Goal: Task Accomplishment & Management: Complete application form

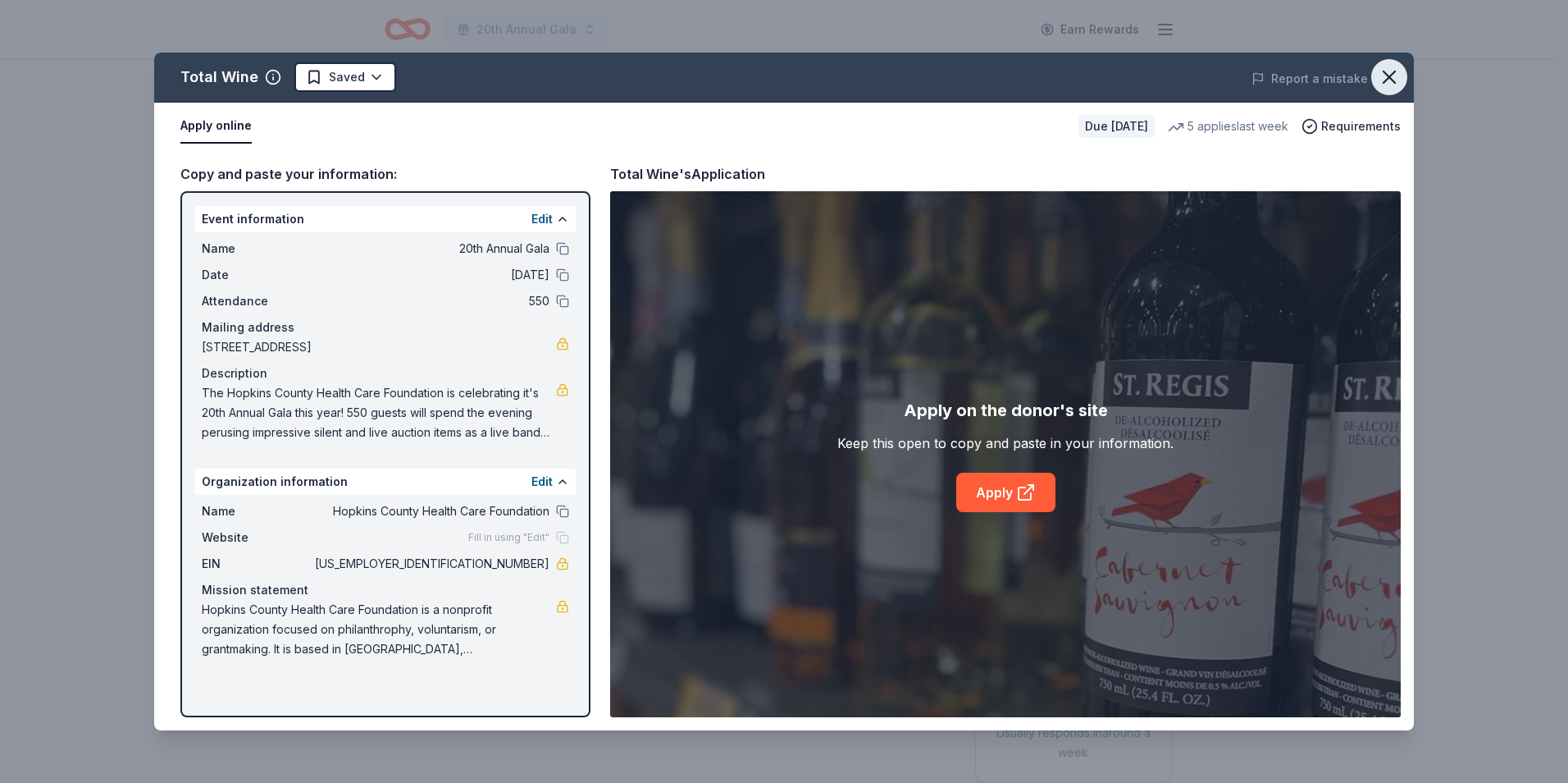
click at [1383, 75] on icon "button" at bounding box center [1390, 78] width 23 height 23
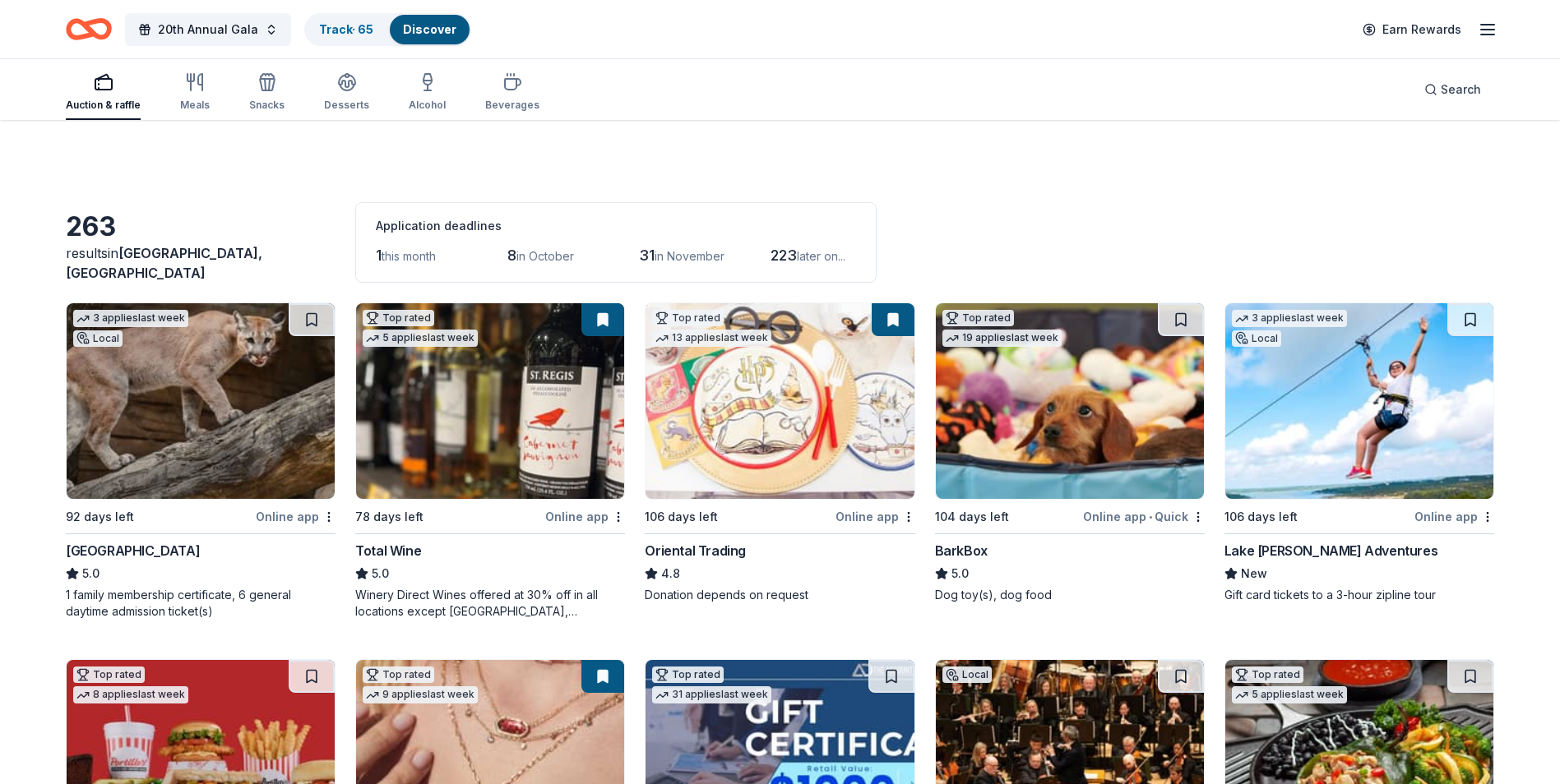
scroll to position [82, 0]
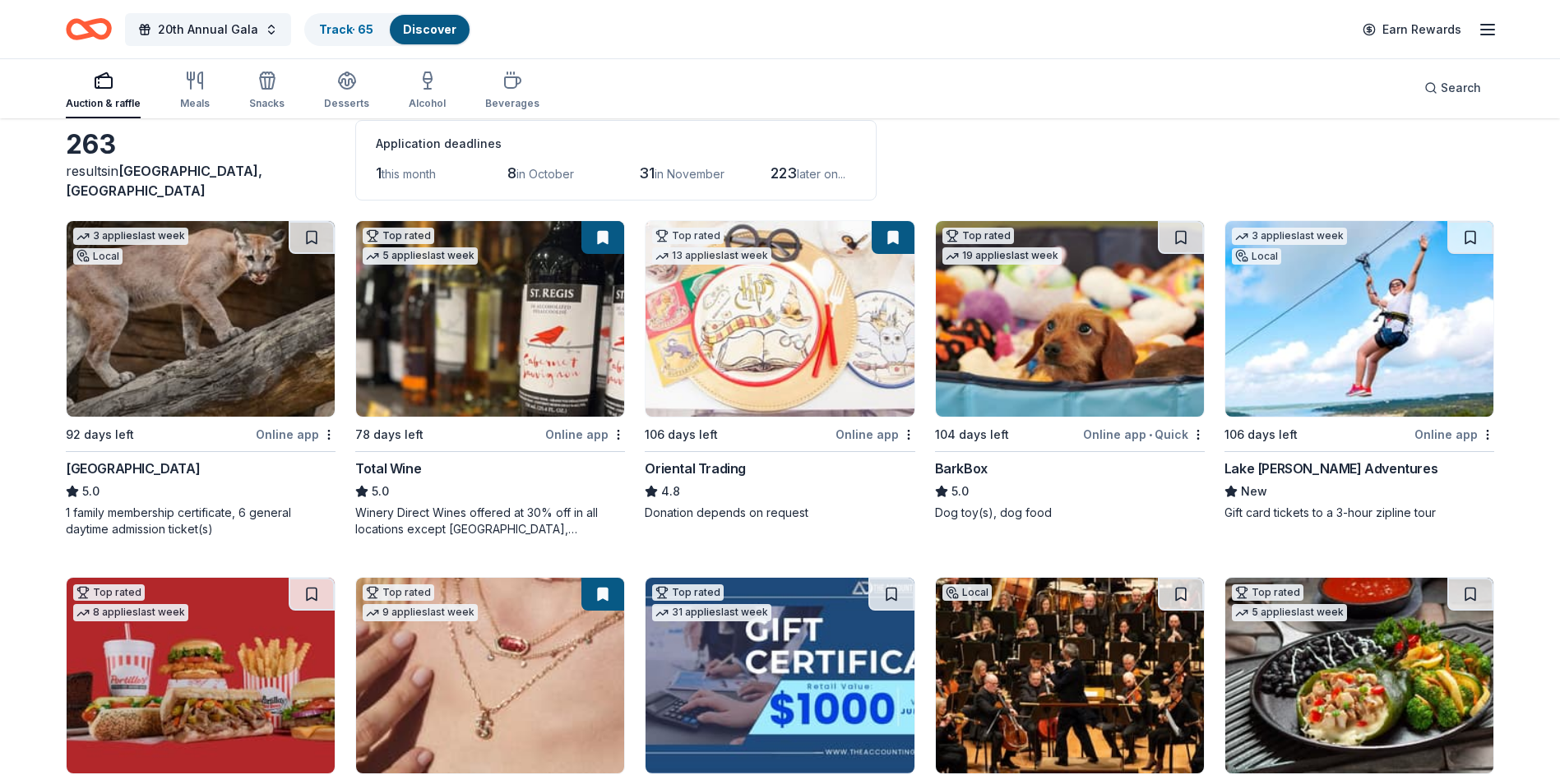
click at [766, 331] on img at bounding box center [780, 319] width 268 height 196
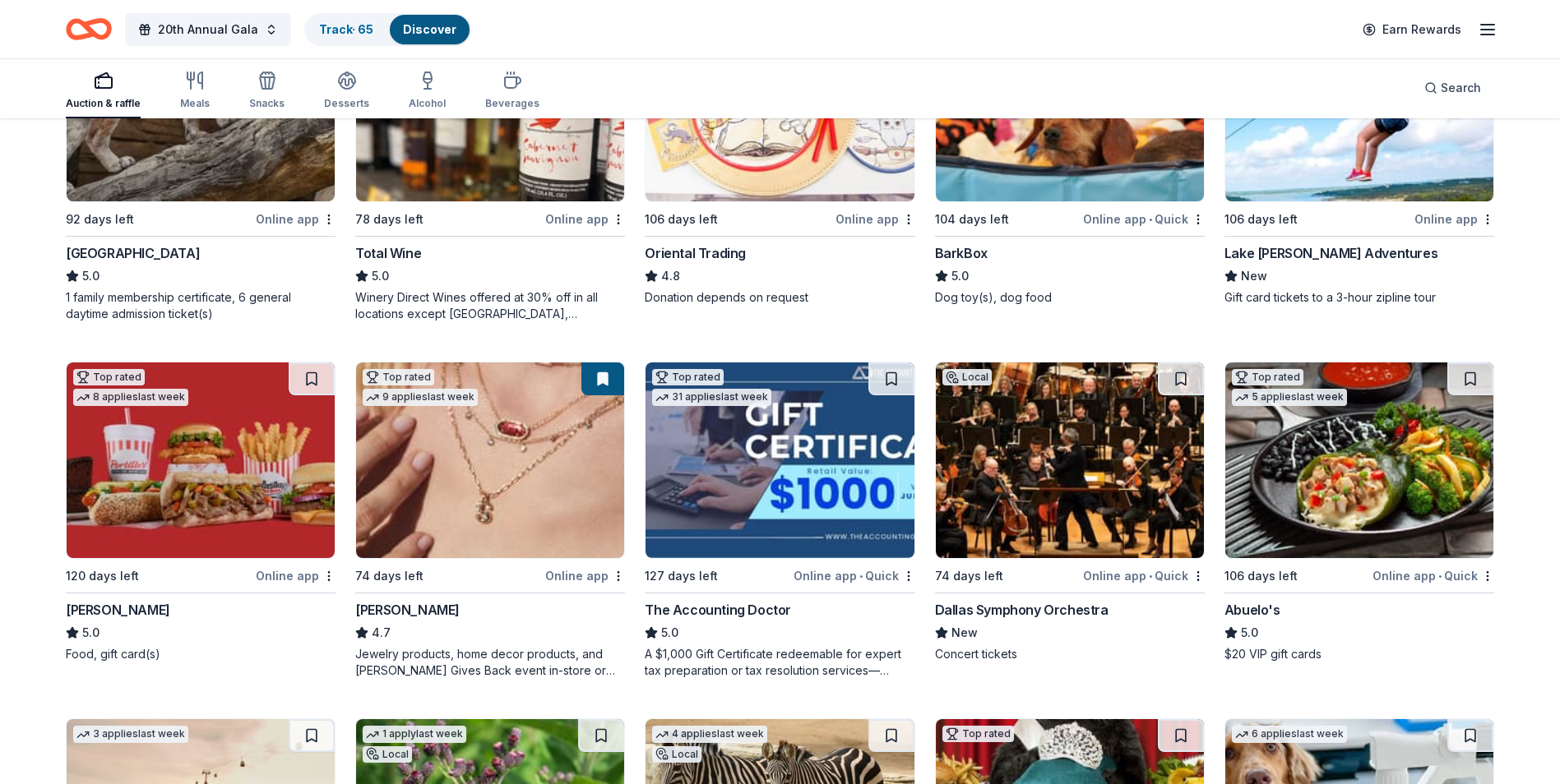
scroll to position [329, 0]
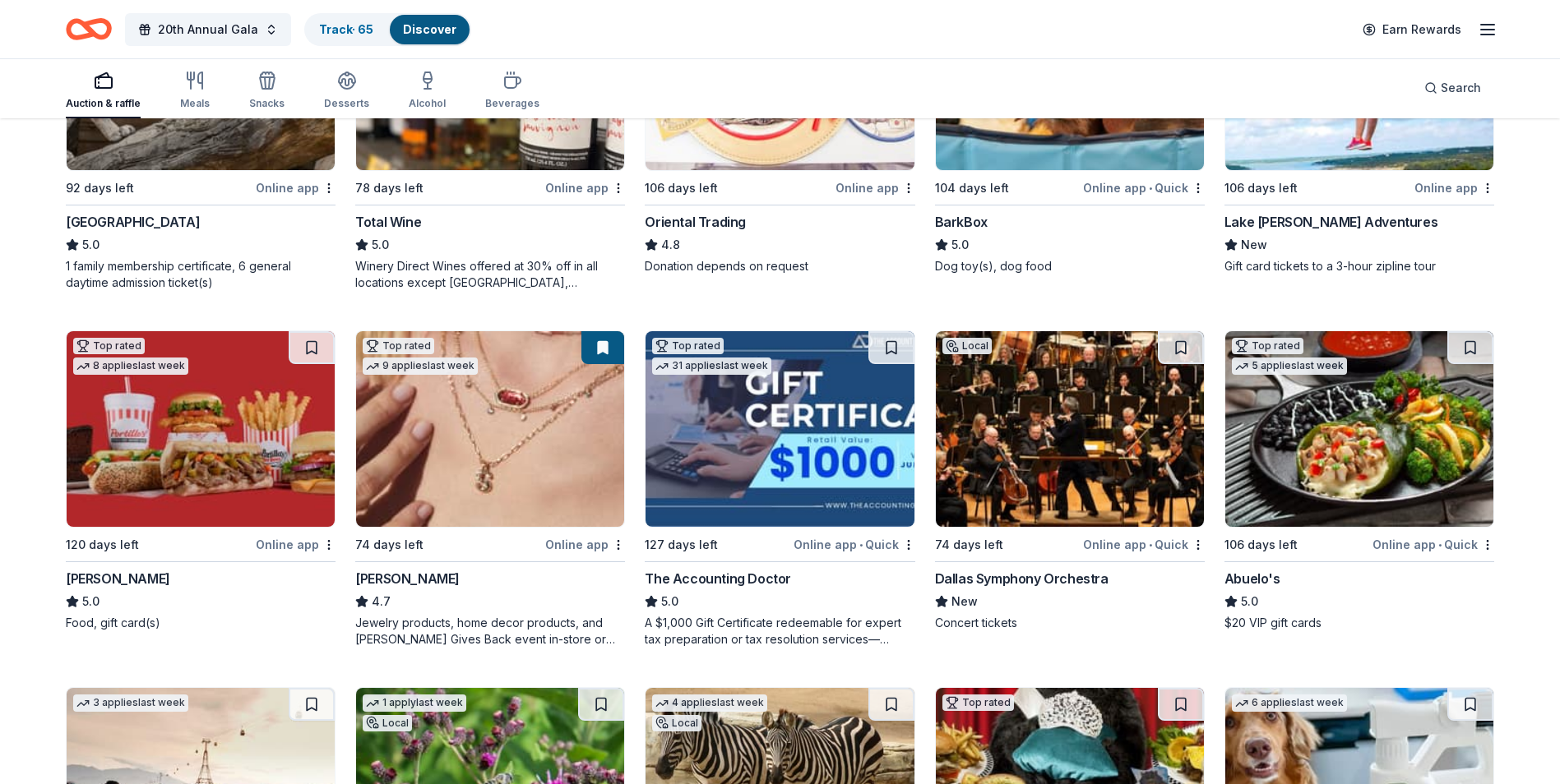
click at [1045, 453] on img at bounding box center [1070, 429] width 268 height 196
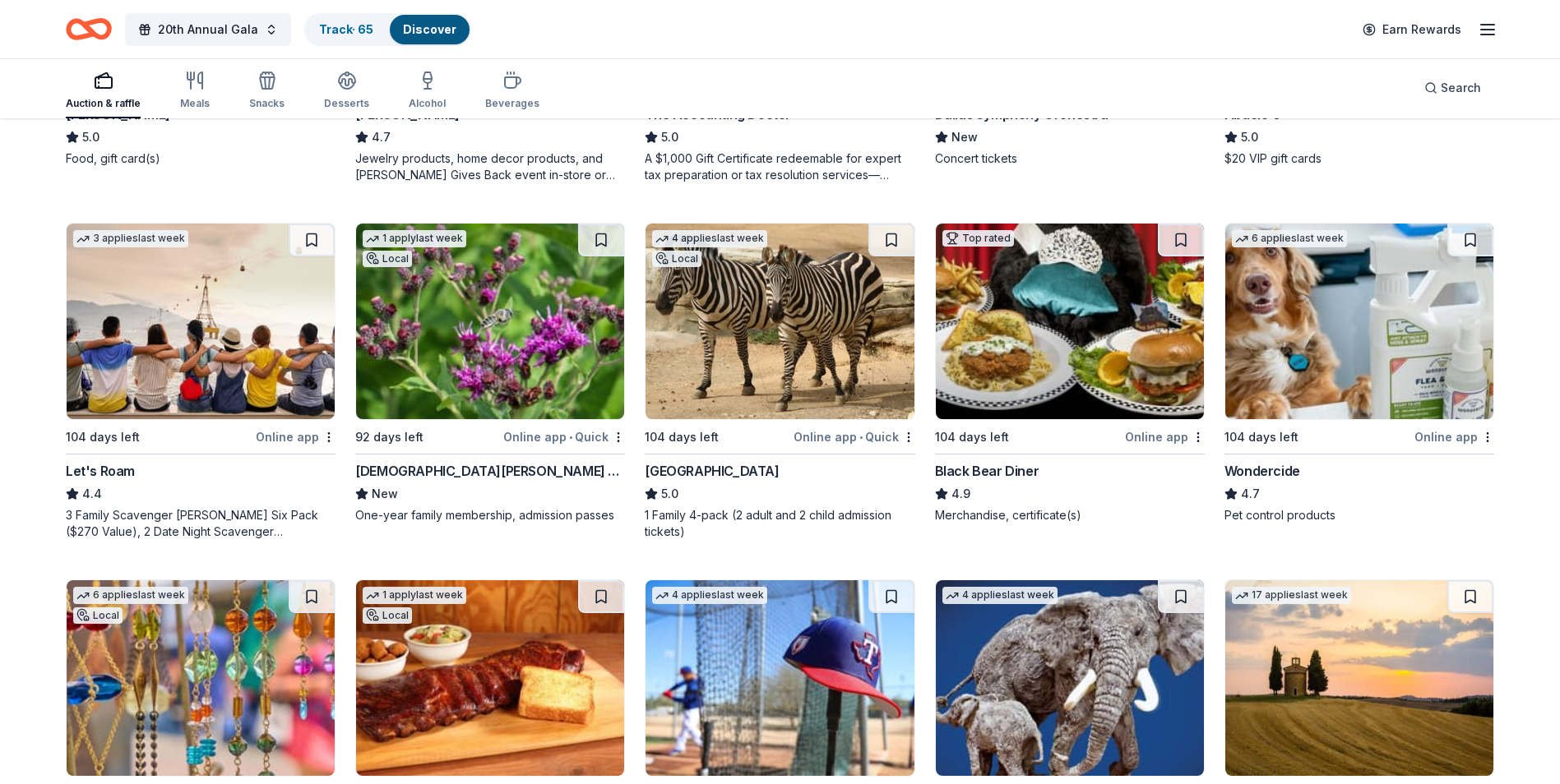
scroll to position [822, 0]
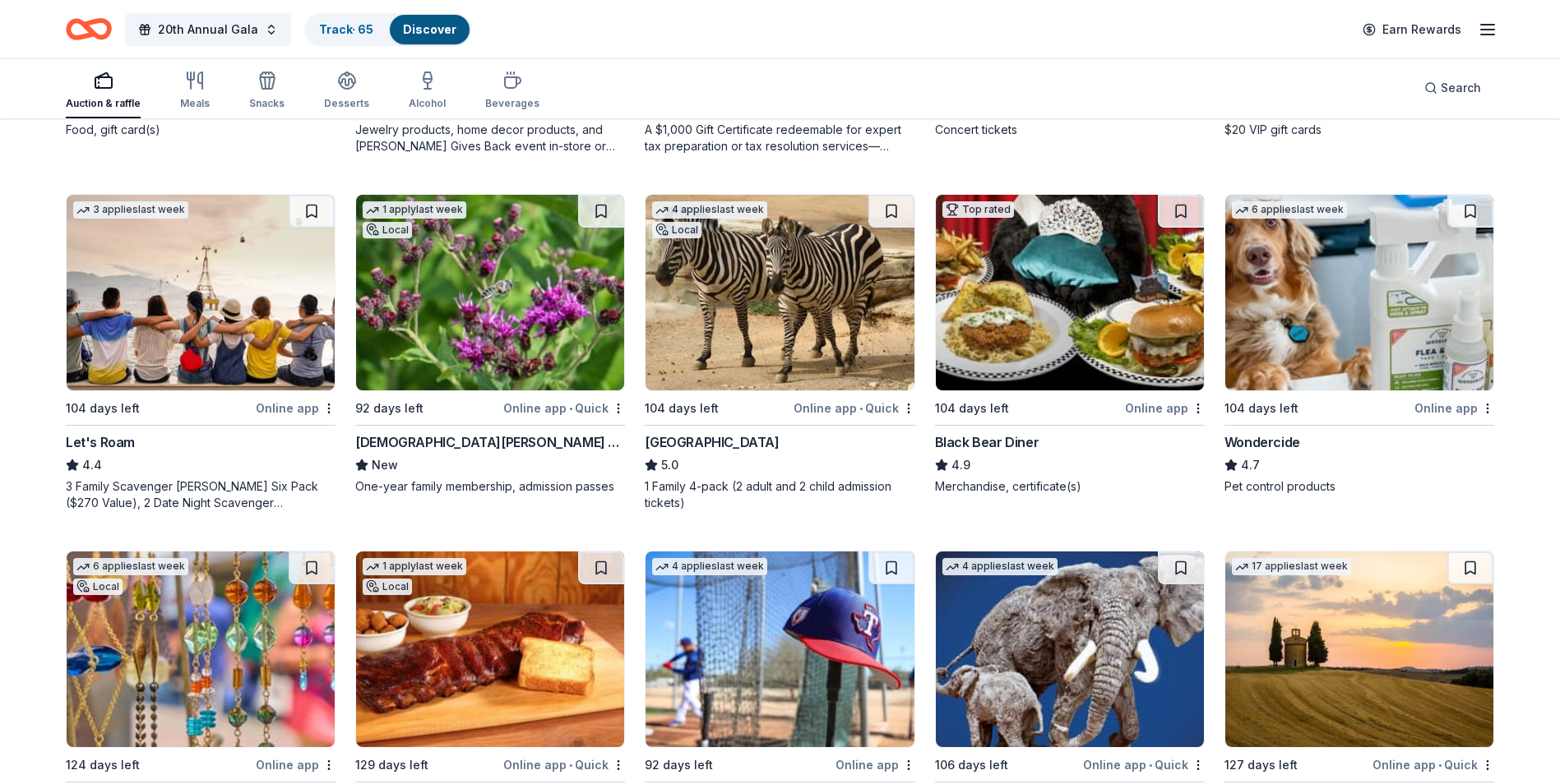
click at [448, 331] on img at bounding box center [490, 293] width 268 height 196
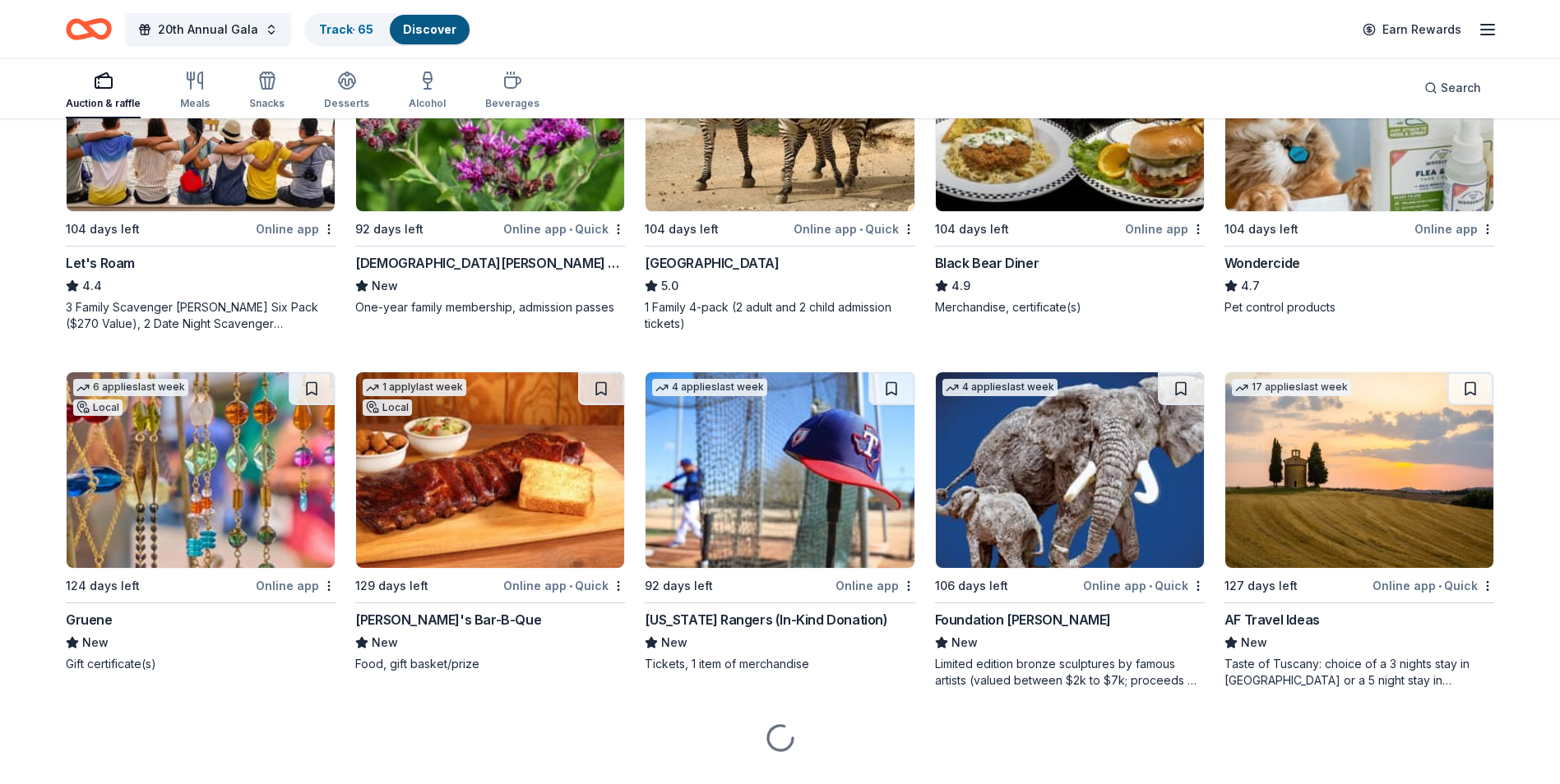
scroll to position [1037, 0]
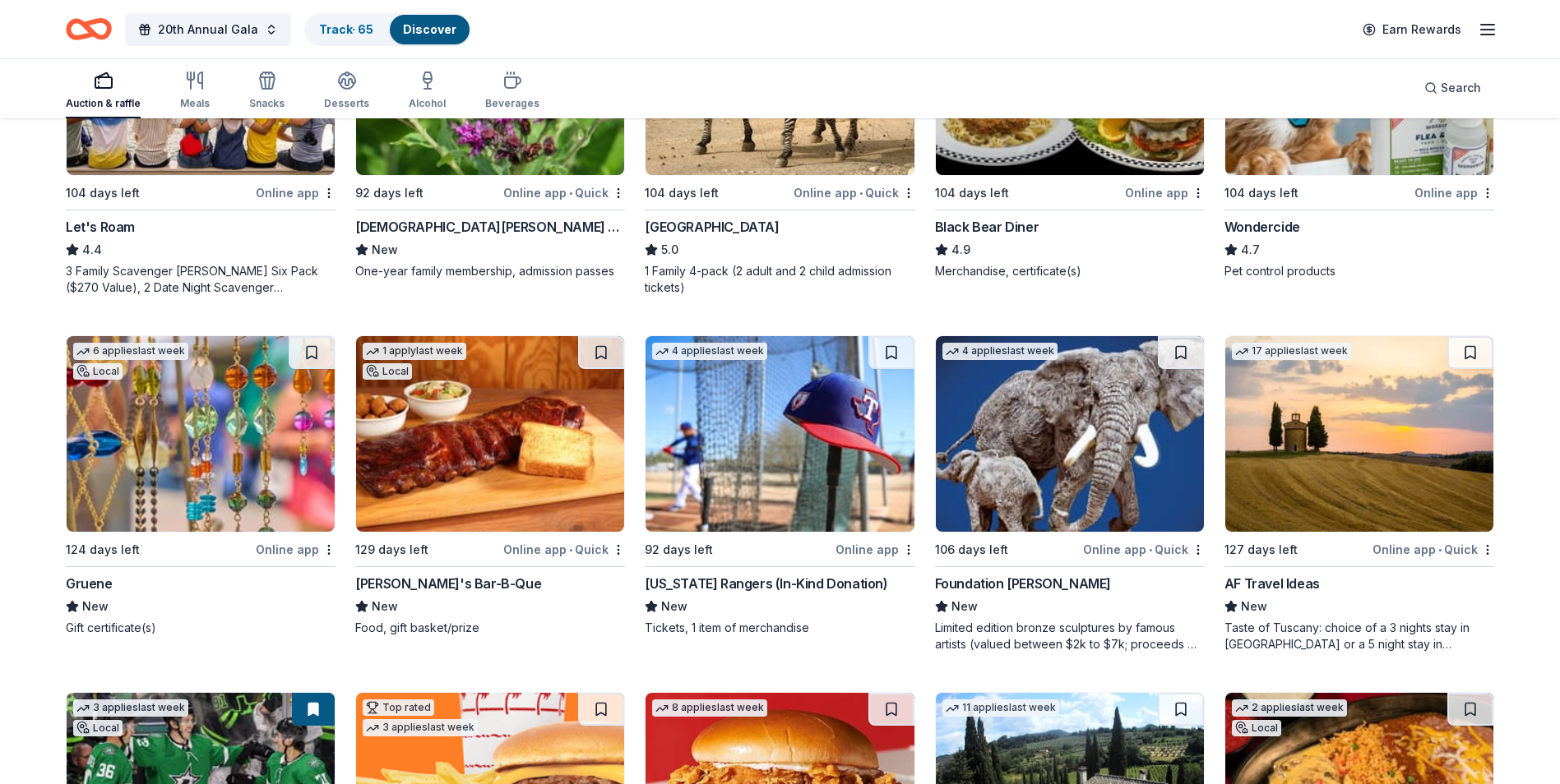
click at [753, 439] on img at bounding box center [780, 434] width 268 height 196
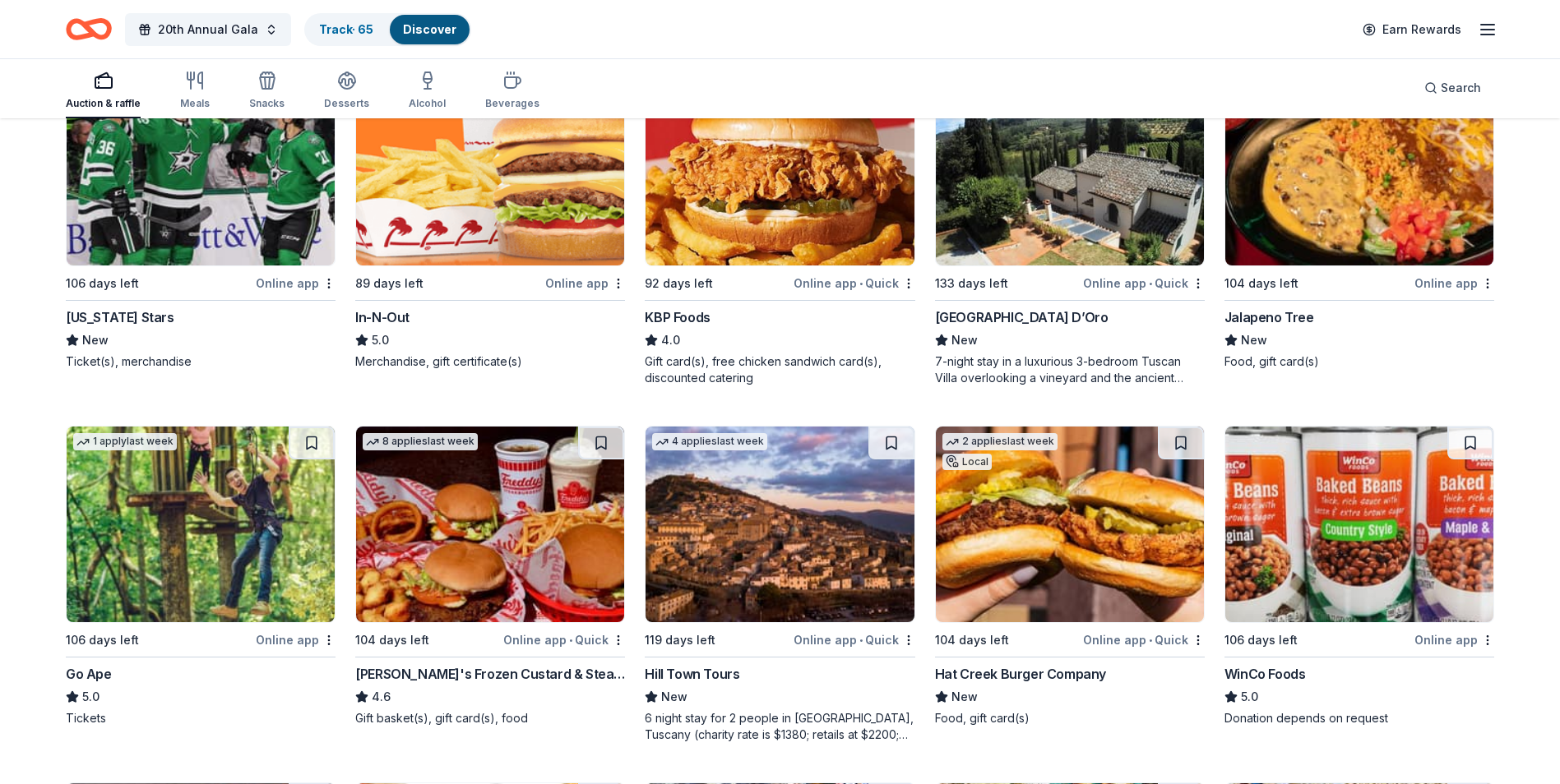
scroll to position [1613, 0]
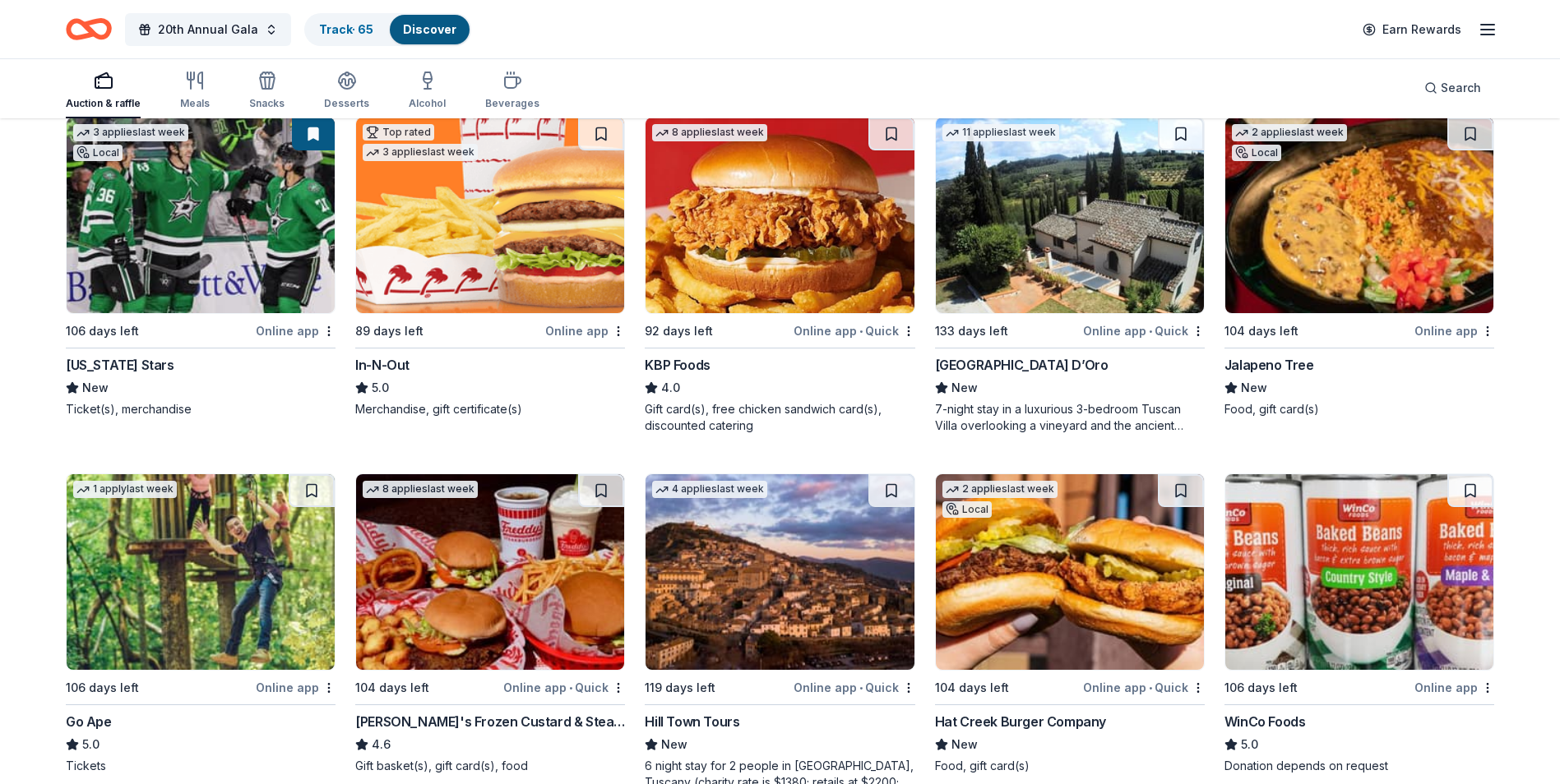
click at [501, 241] on img at bounding box center [490, 215] width 268 height 196
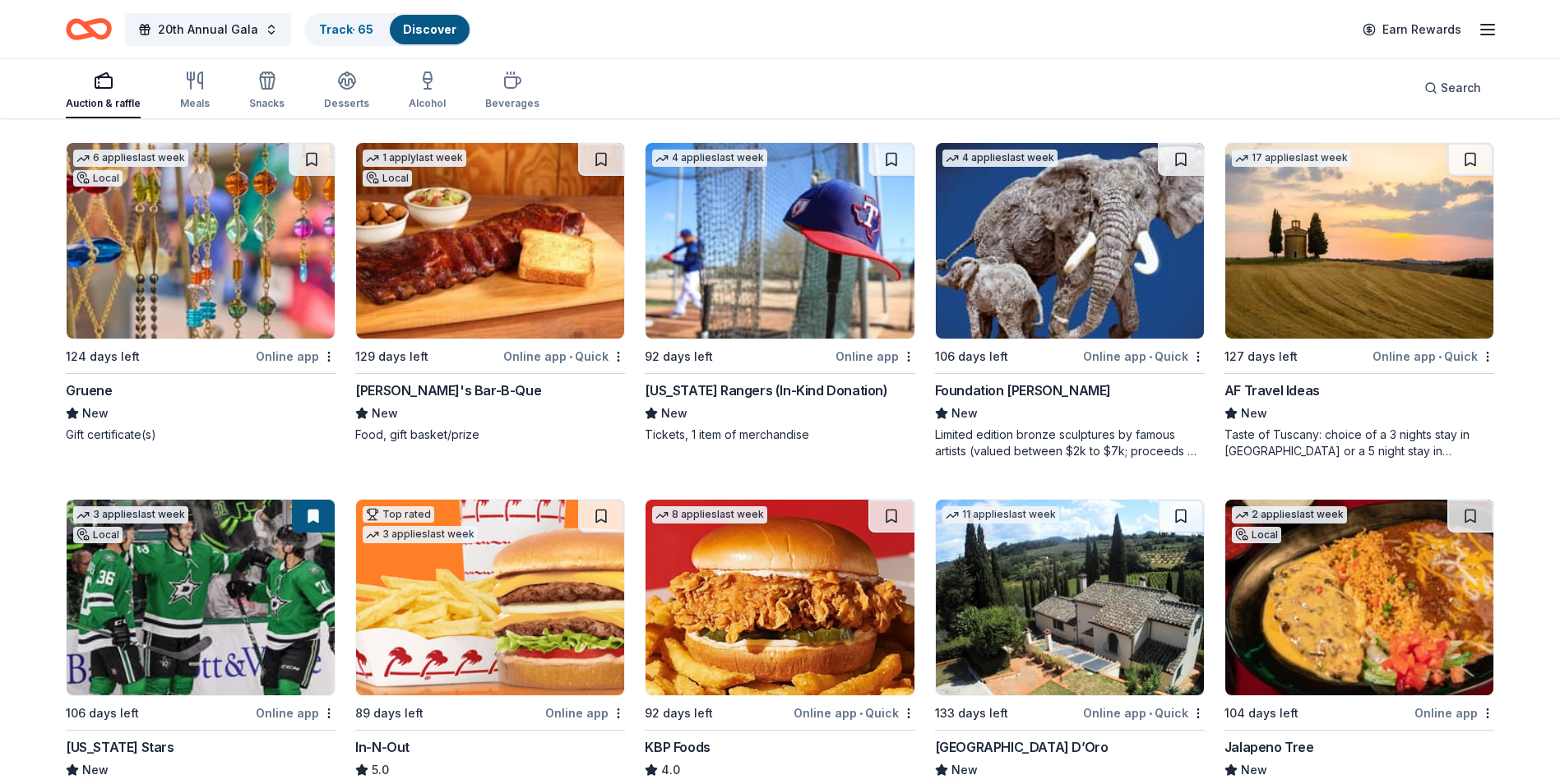
scroll to position [1201, 0]
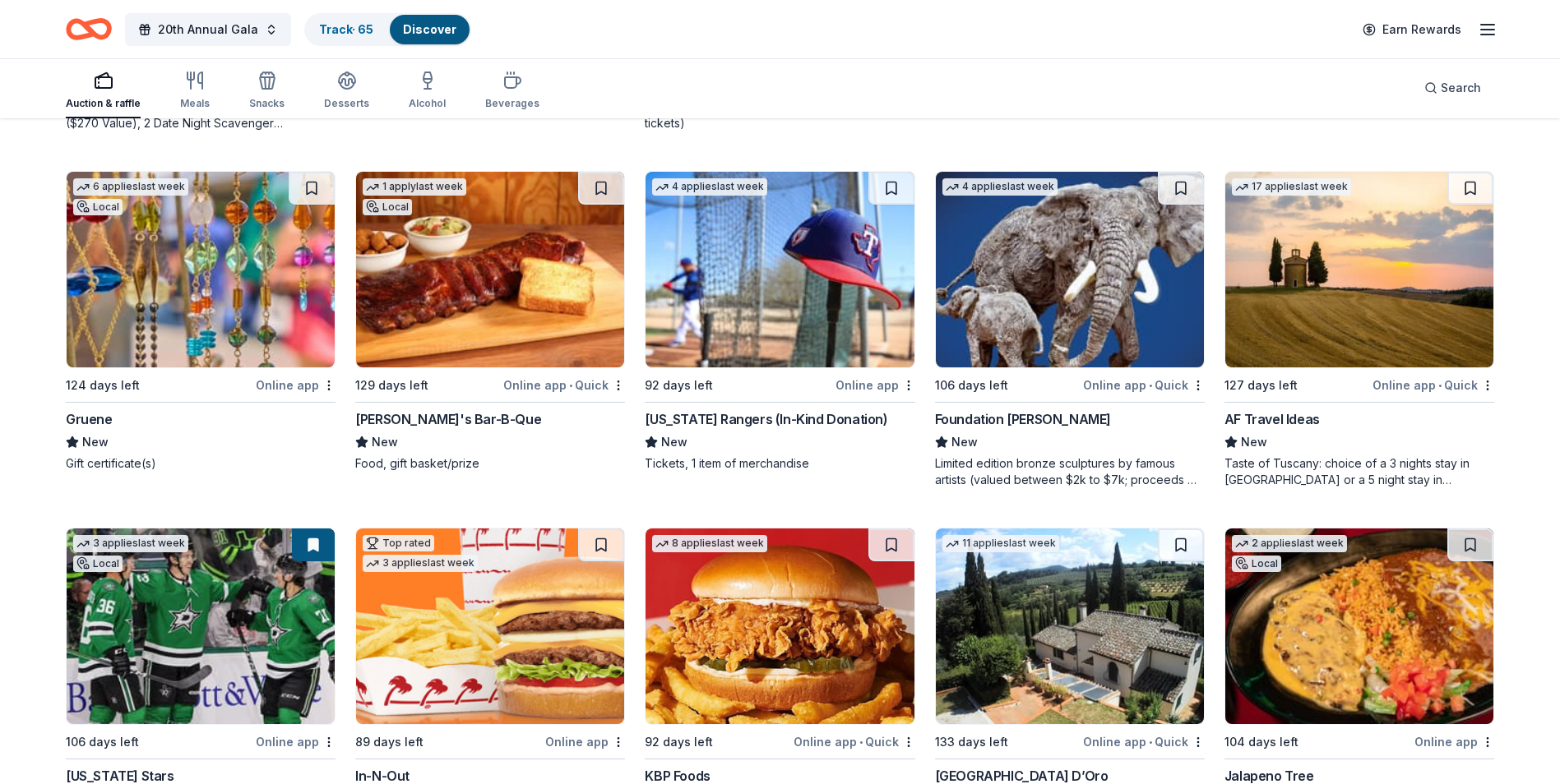
click at [532, 305] on img at bounding box center [490, 270] width 268 height 196
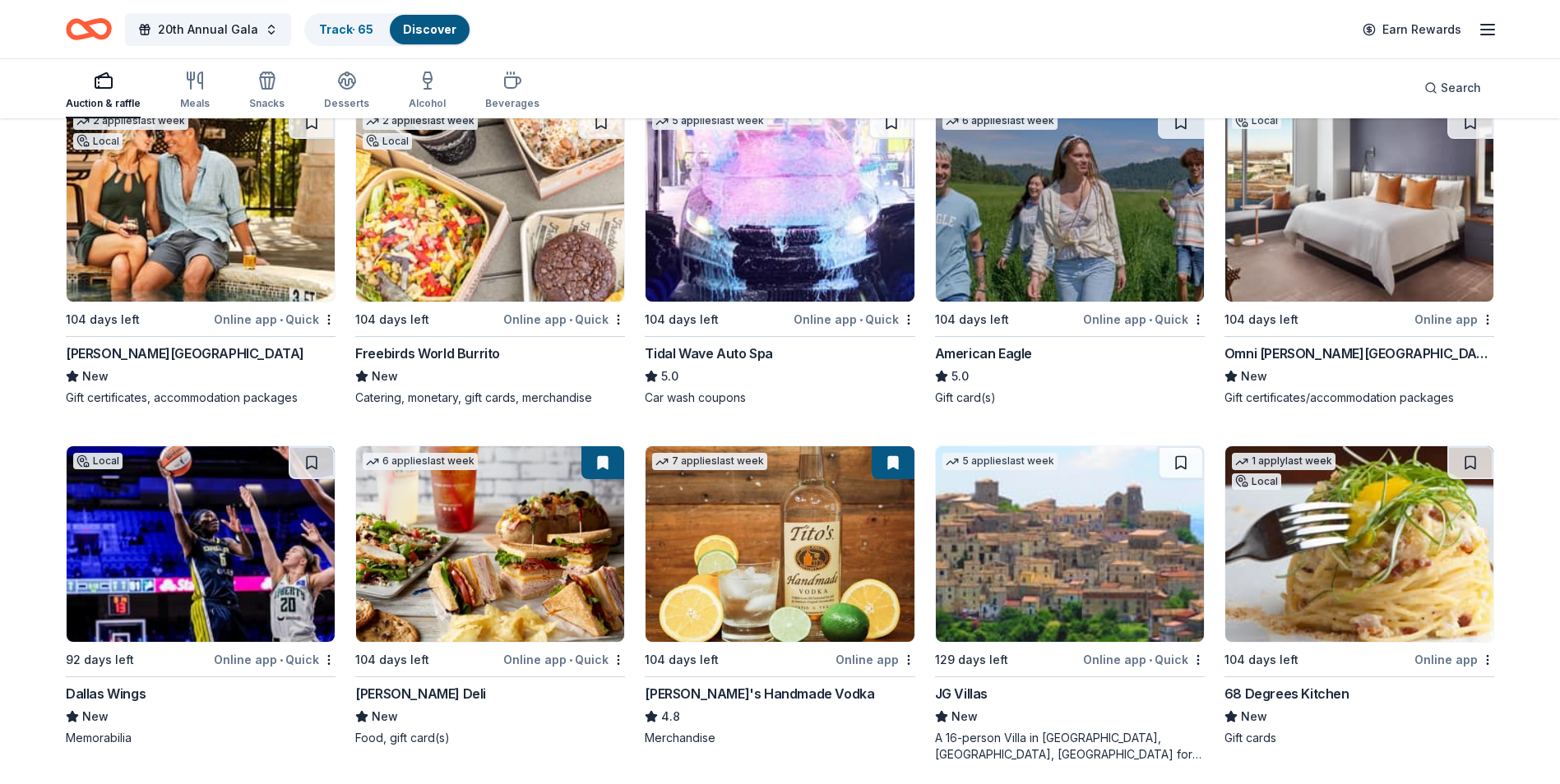
scroll to position [2596, 0]
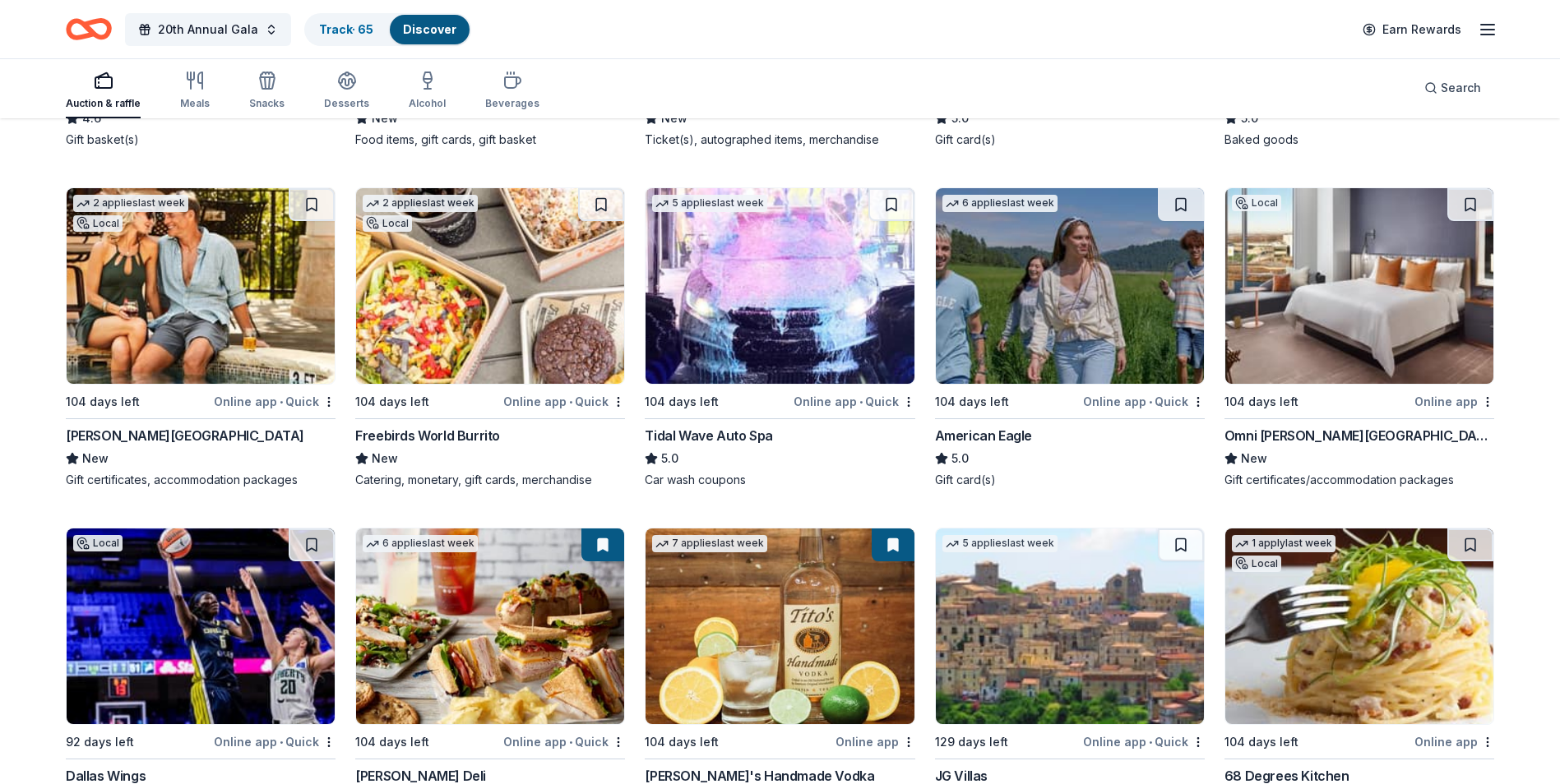
click at [429, 329] on img at bounding box center [490, 286] width 268 height 196
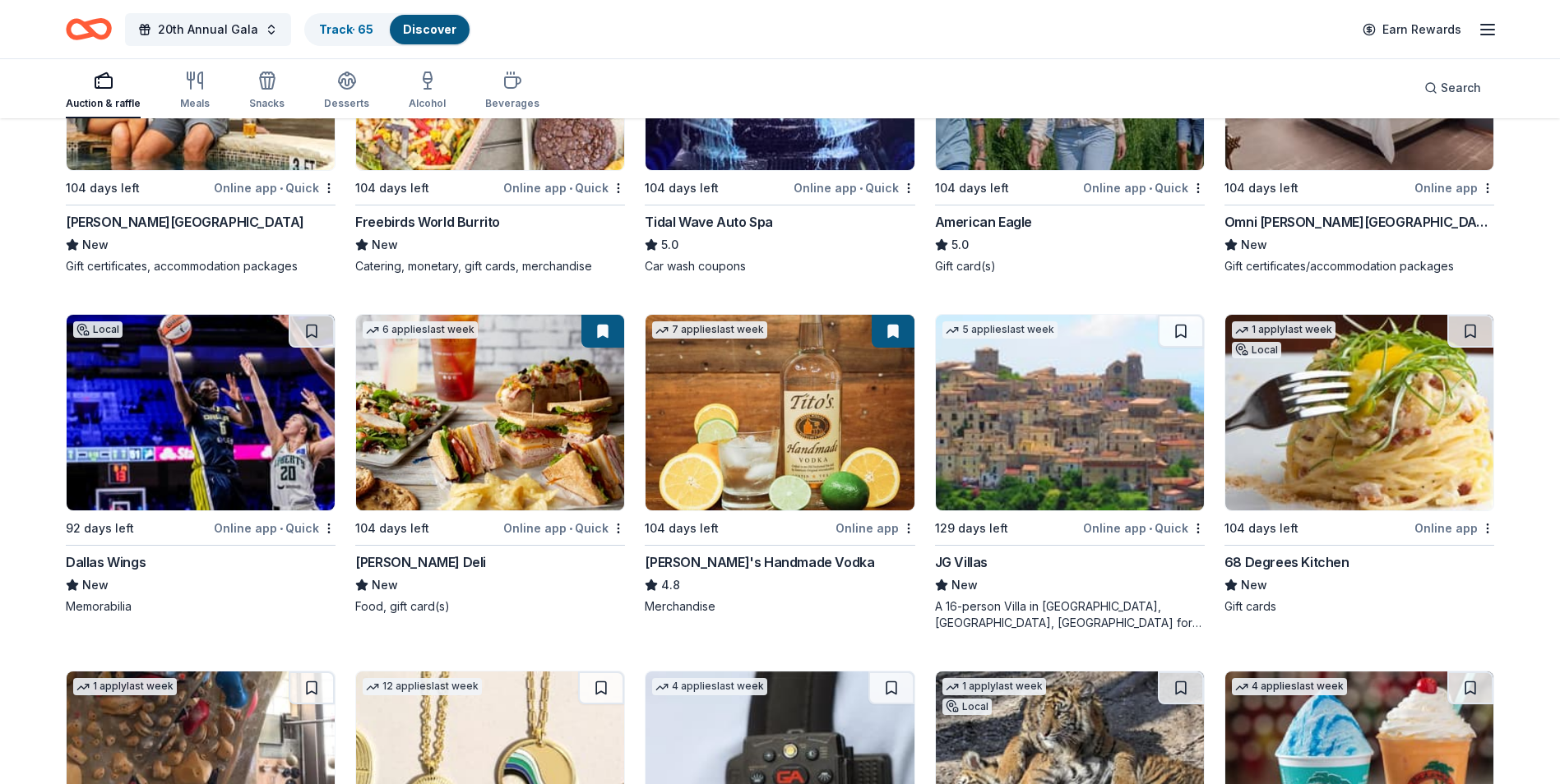
scroll to position [2842, 0]
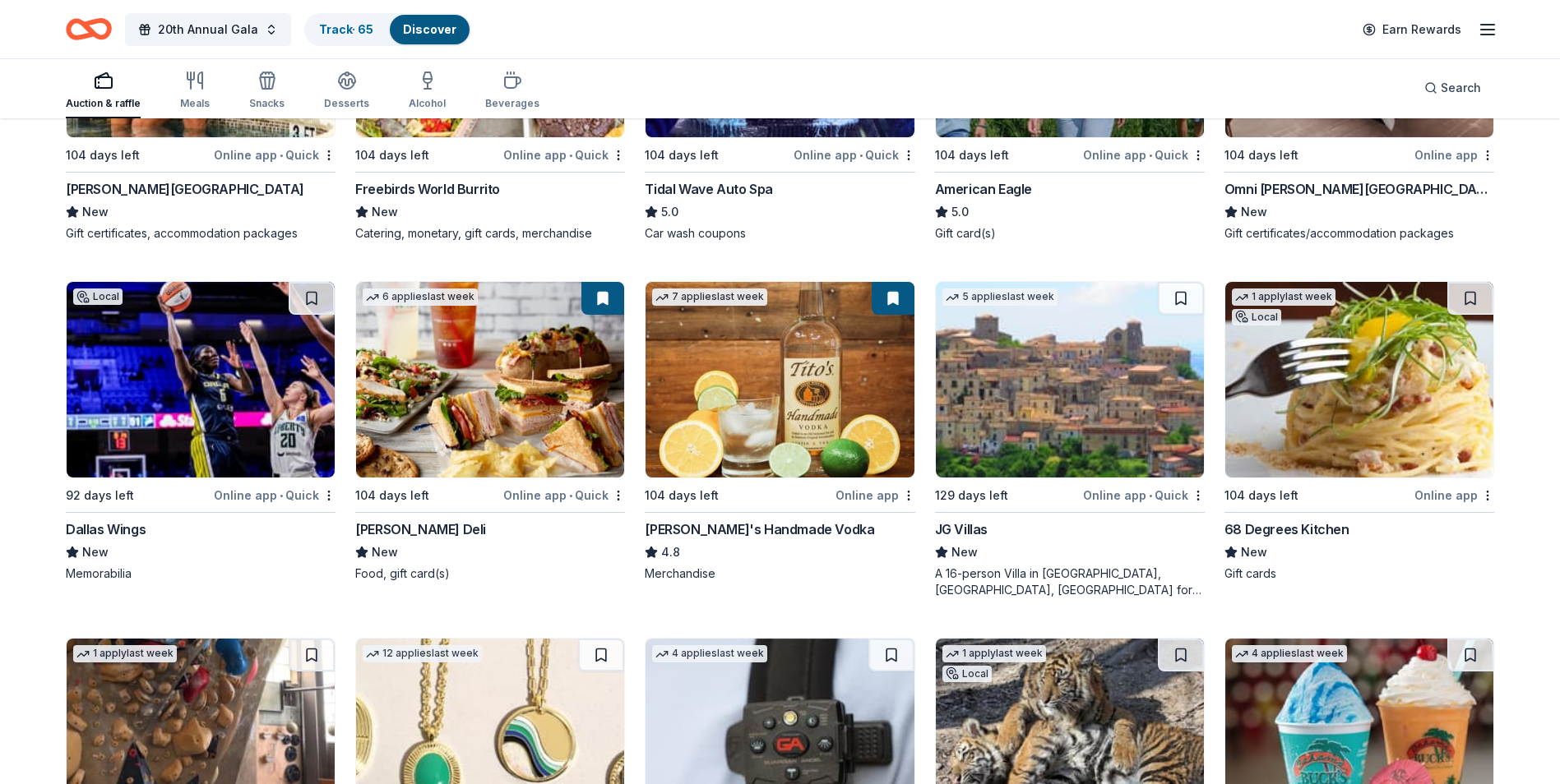
click at [754, 391] on img at bounding box center [780, 380] width 268 height 196
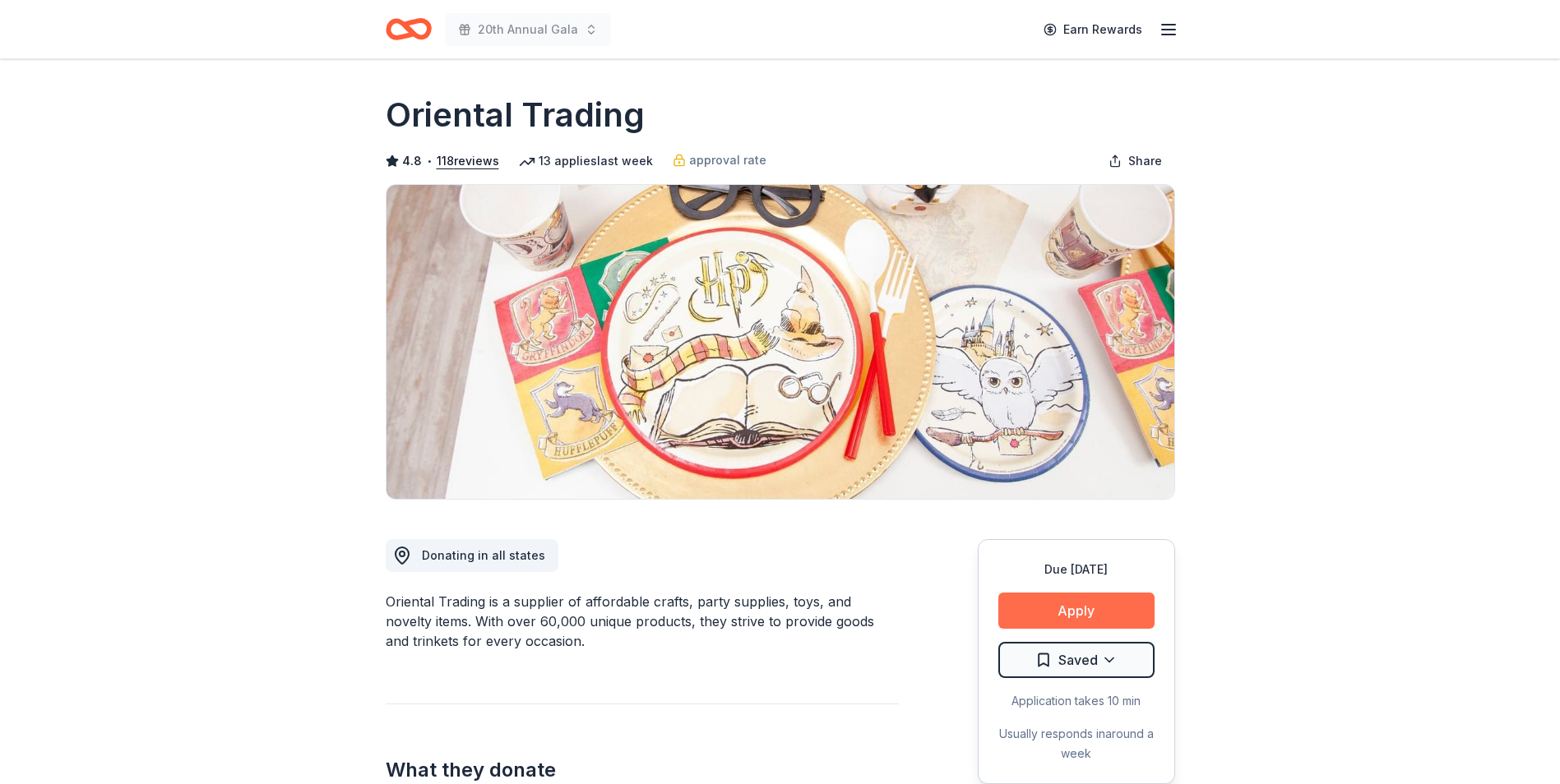
click at [1089, 615] on button "Apply" at bounding box center [1076, 610] width 156 height 36
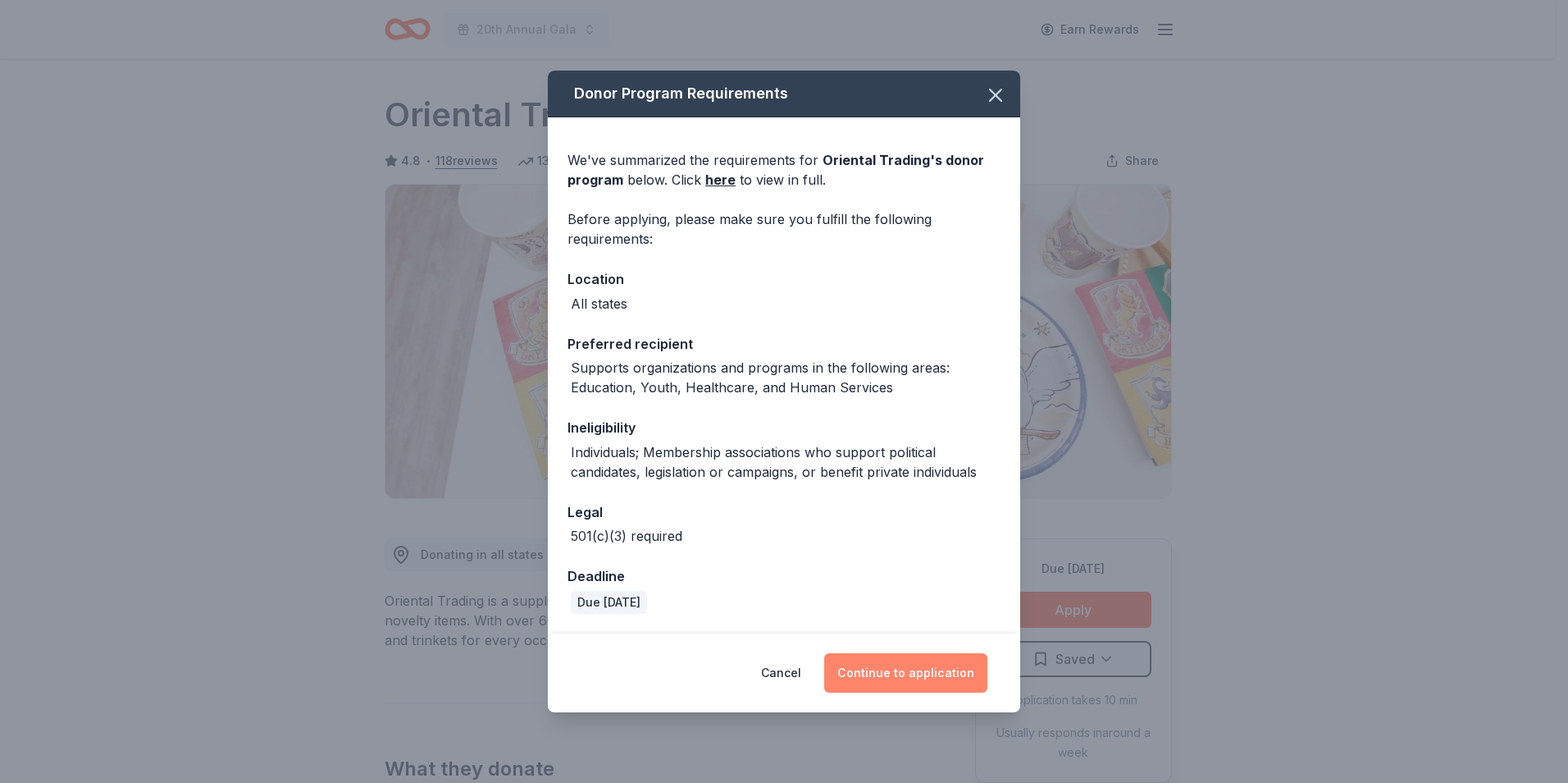
click at [943, 676] on button "Continue to application" at bounding box center [906, 673] width 164 height 40
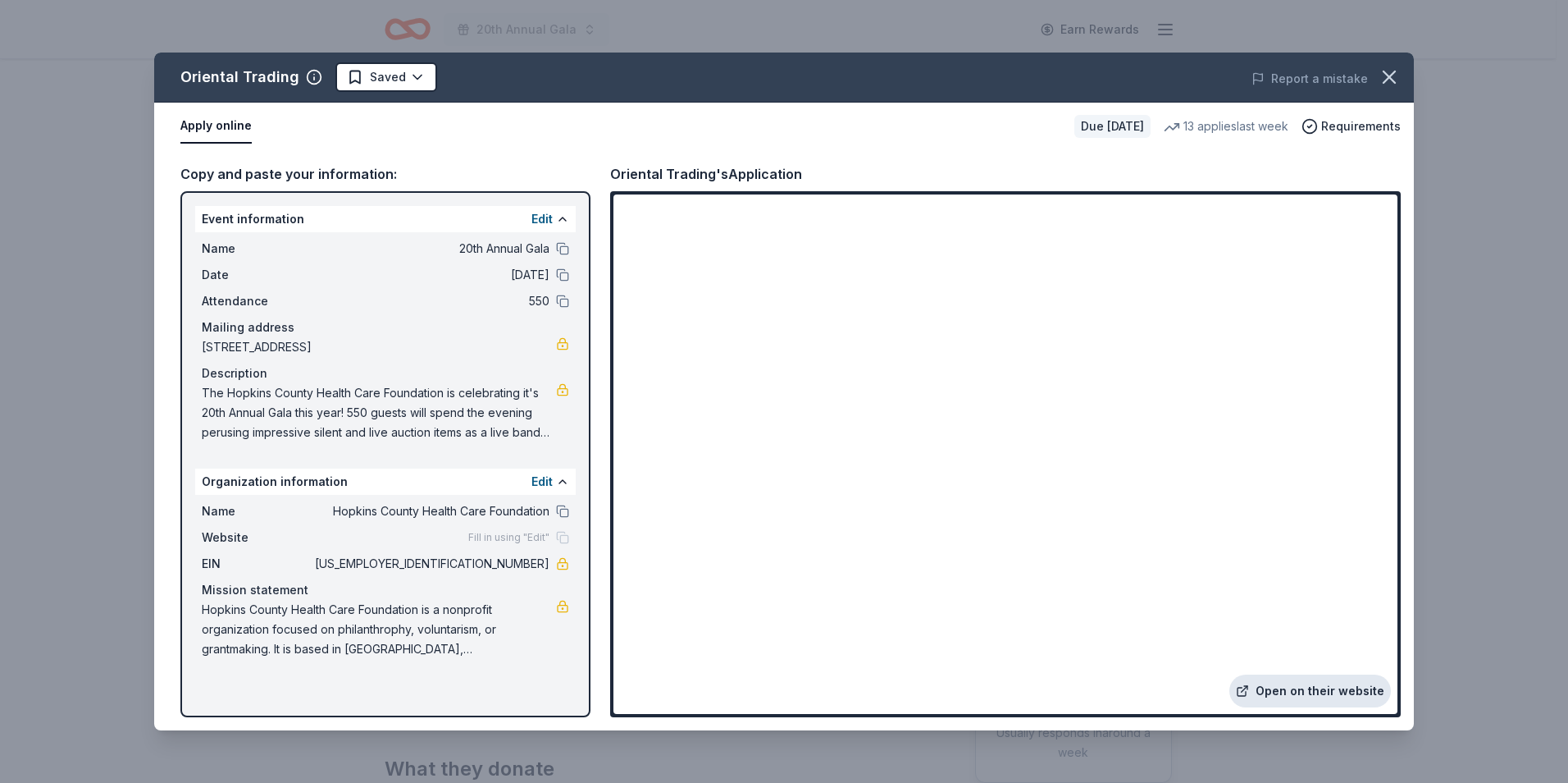
click at [1316, 694] on link "Open on their website" at bounding box center [1310, 691] width 162 height 33
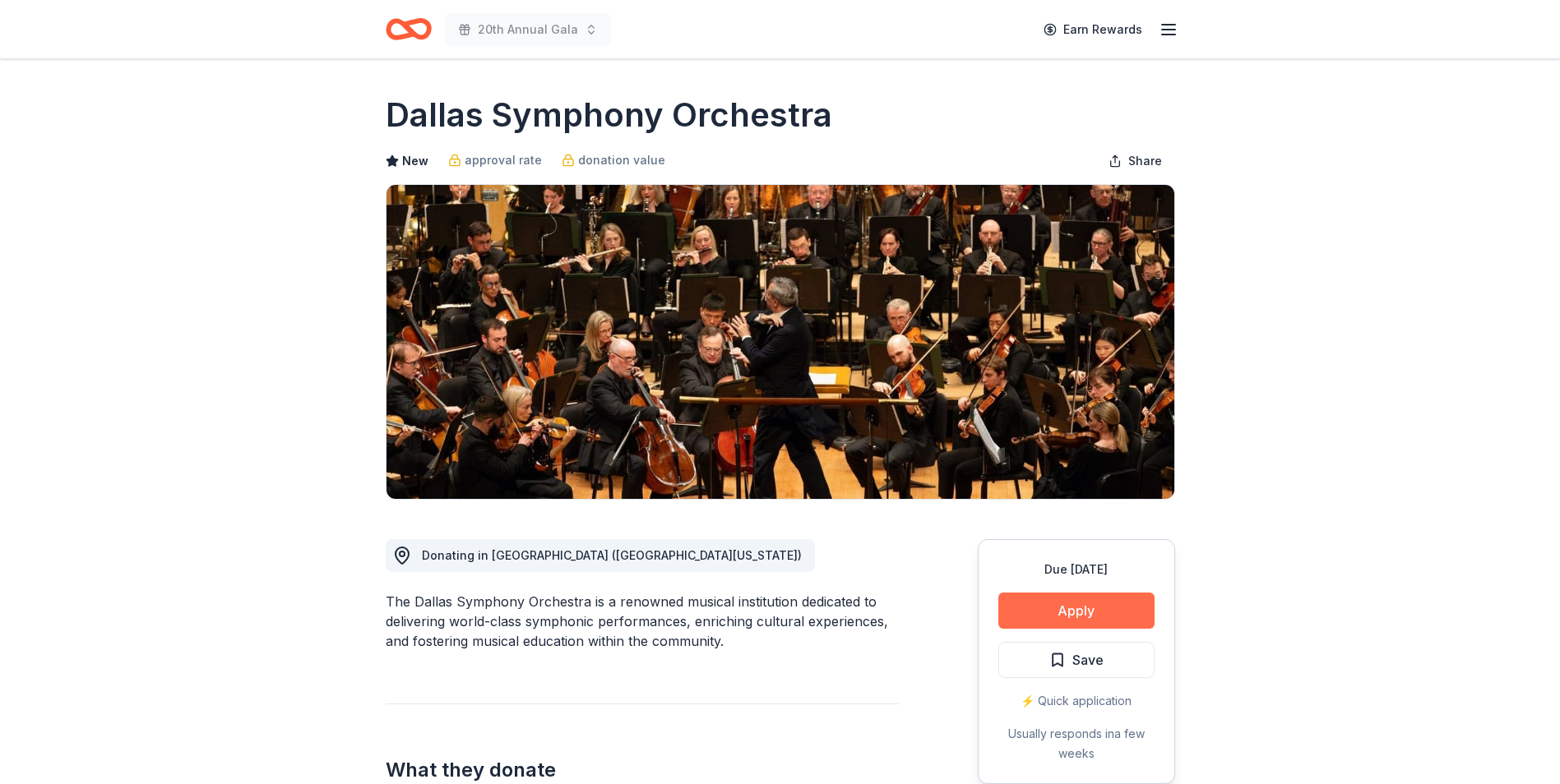
click at [1118, 604] on button "Apply" at bounding box center [1076, 610] width 156 height 36
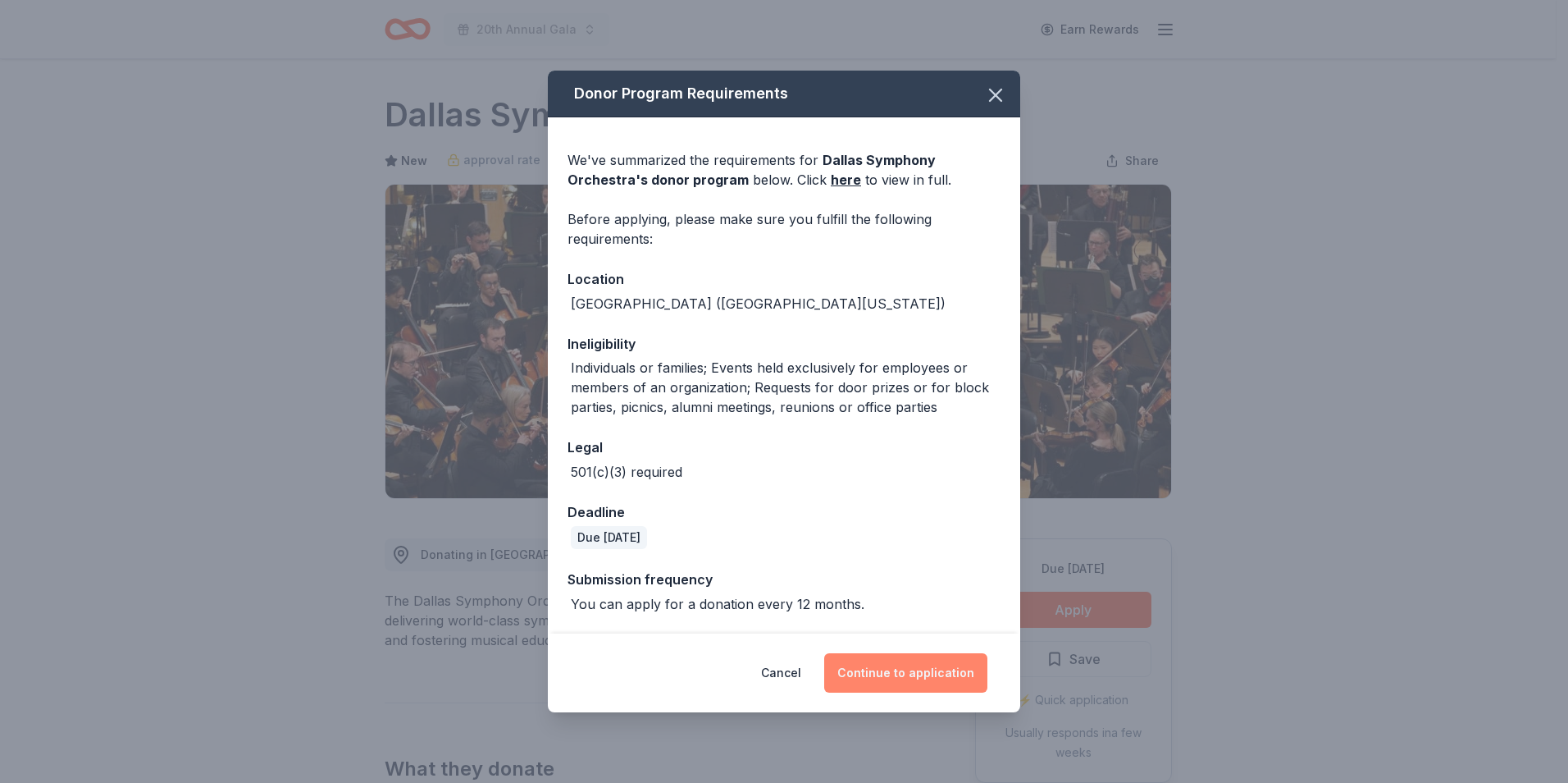
click at [894, 684] on button "Continue to application" at bounding box center [906, 673] width 164 height 40
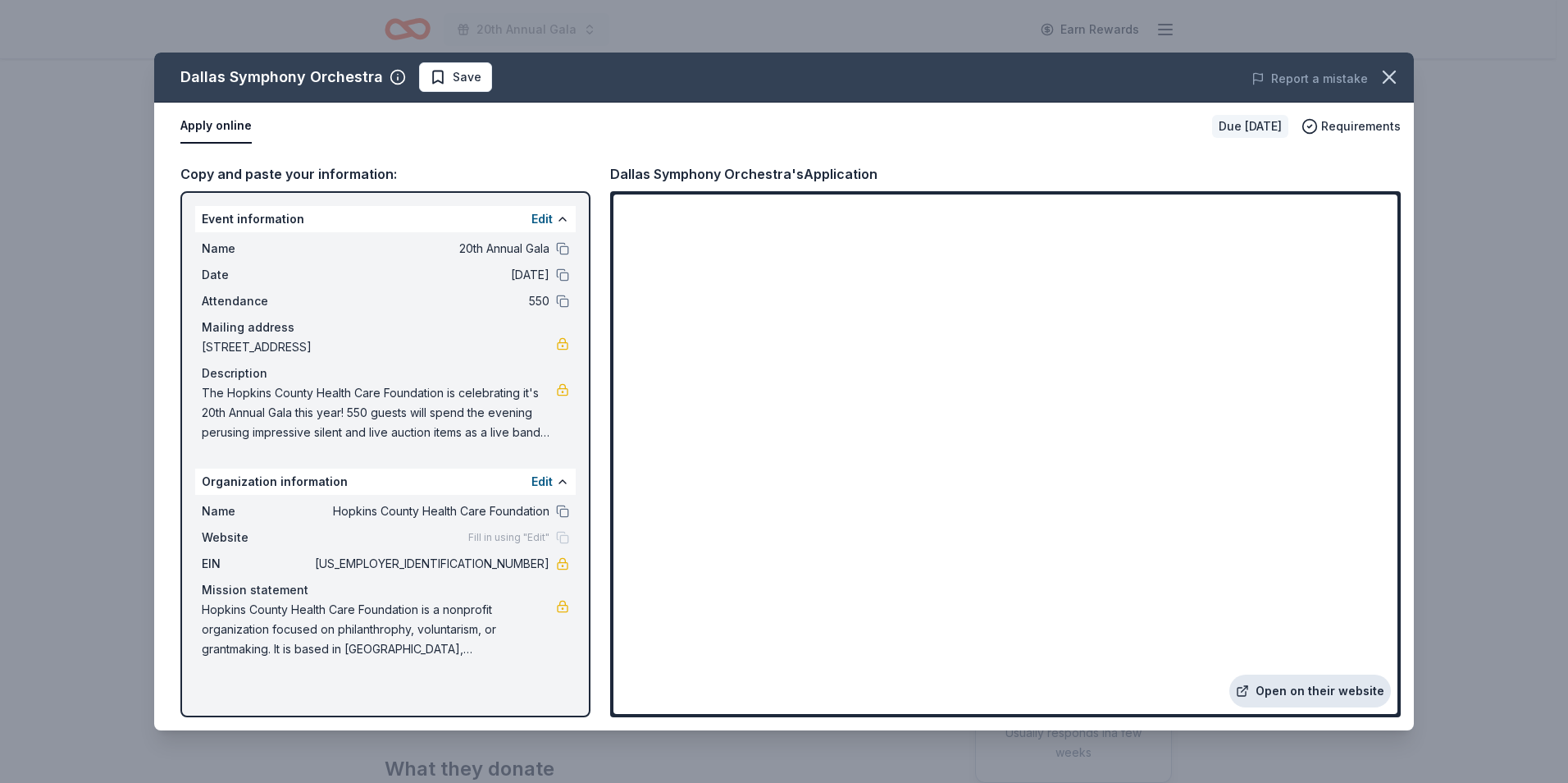
click at [1337, 701] on link "Open on their website" at bounding box center [1310, 691] width 162 height 33
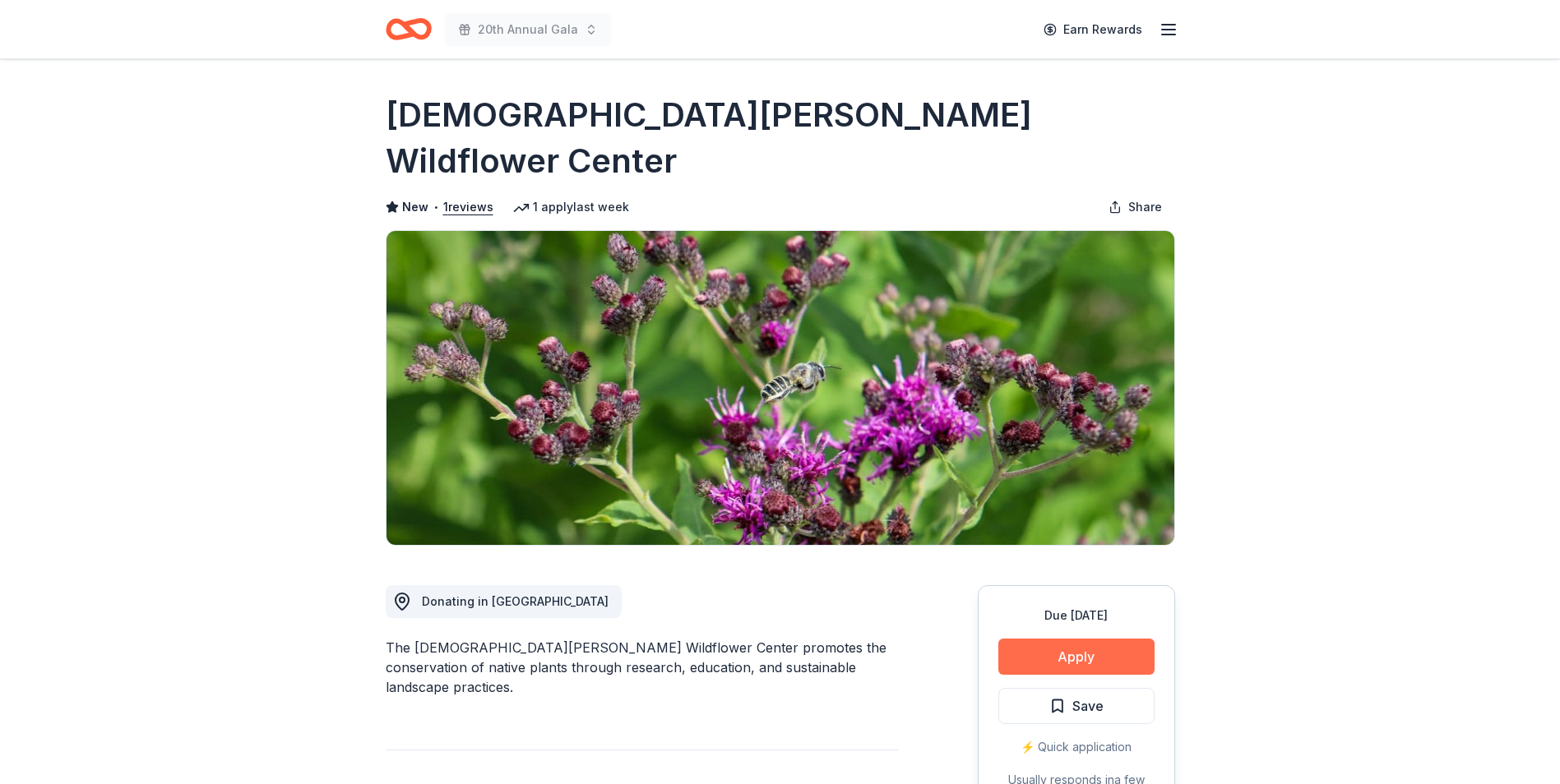
click at [1043, 638] on button "Apply" at bounding box center [1076, 656] width 156 height 36
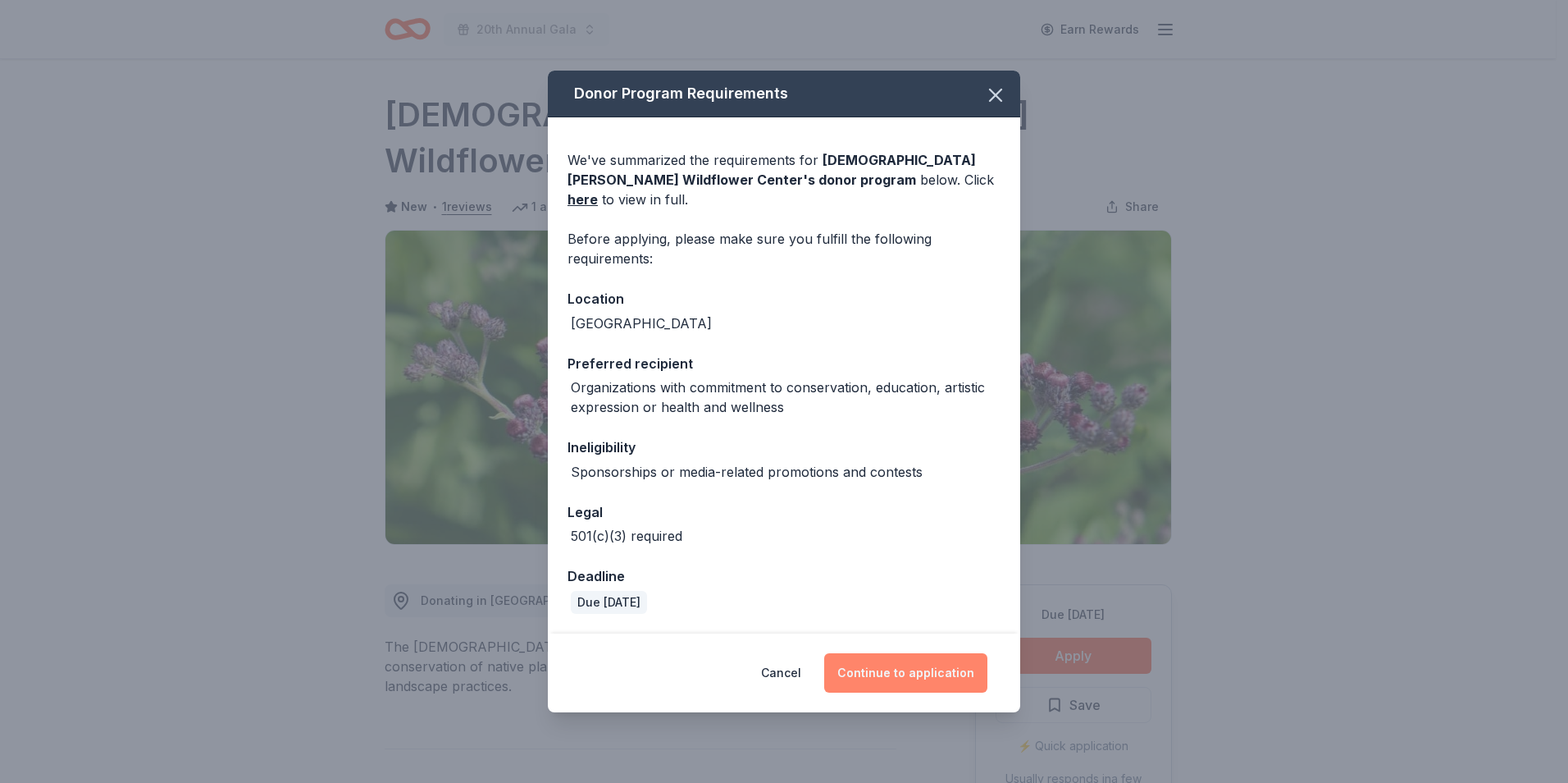
click at [931, 659] on button "Continue to application" at bounding box center [906, 673] width 164 height 40
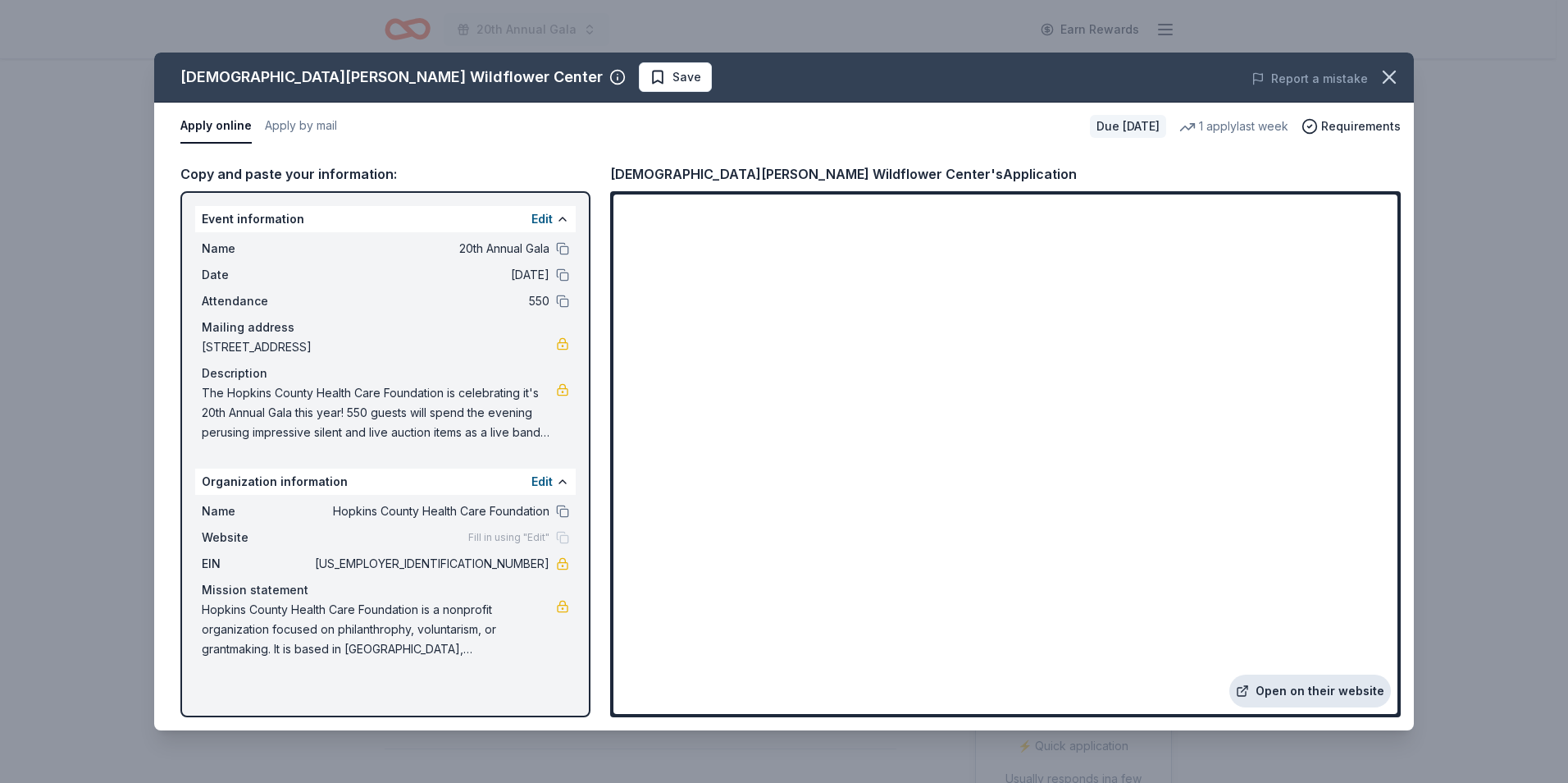
click at [1298, 686] on link "Open on their website" at bounding box center [1310, 691] width 162 height 33
click at [706, 27] on div "[DEMOGRAPHIC_DATA][PERSON_NAME] Wildflower Center Save Report a mistake Apply o…" at bounding box center [784, 392] width 1568 height 783
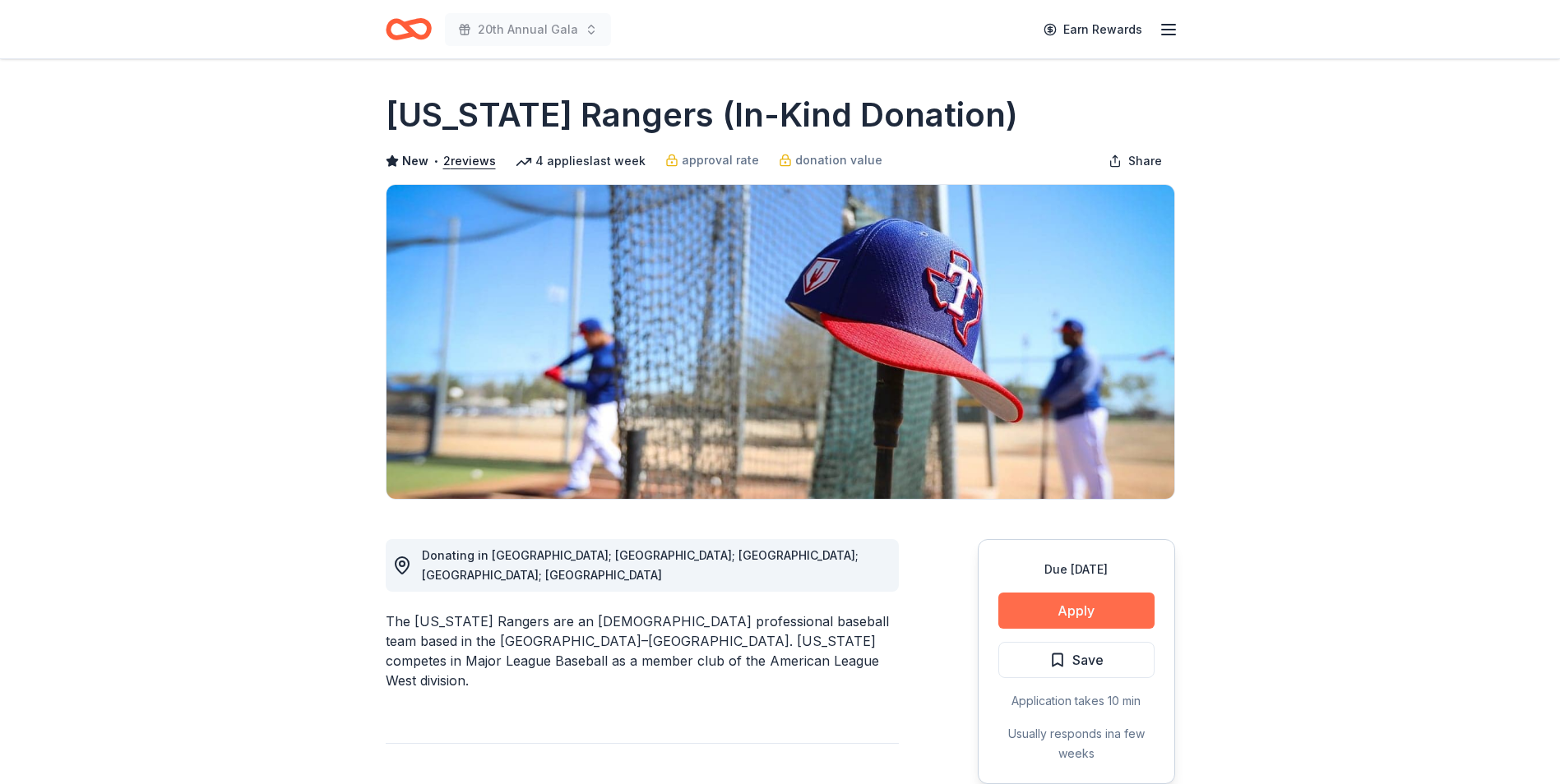
click at [1108, 609] on button "Apply" at bounding box center [1076, 610] width 156 height 36
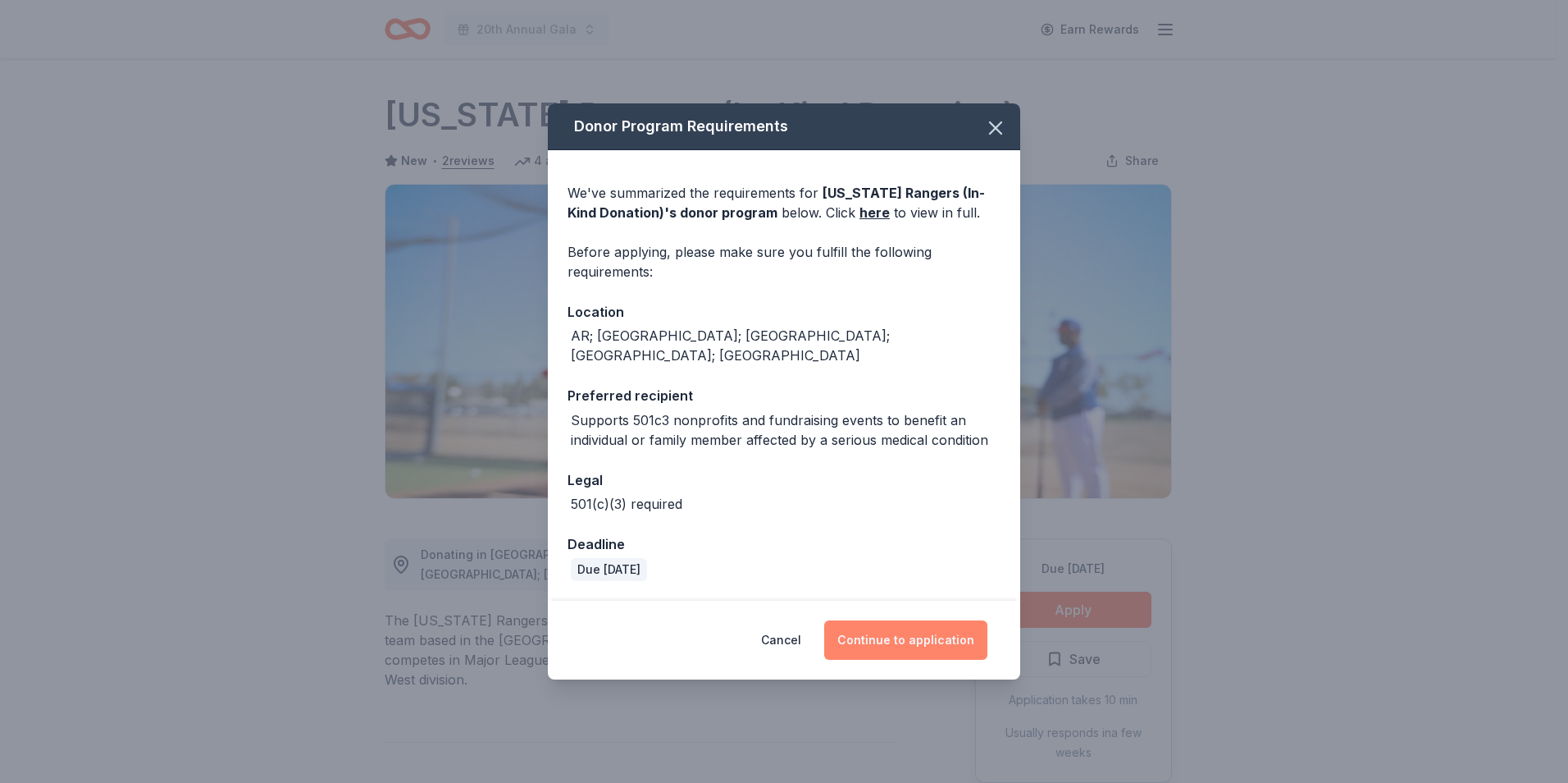
click at [935, 620] on button "Continue to application" at bounding box center [906, 640] width 164 height 40
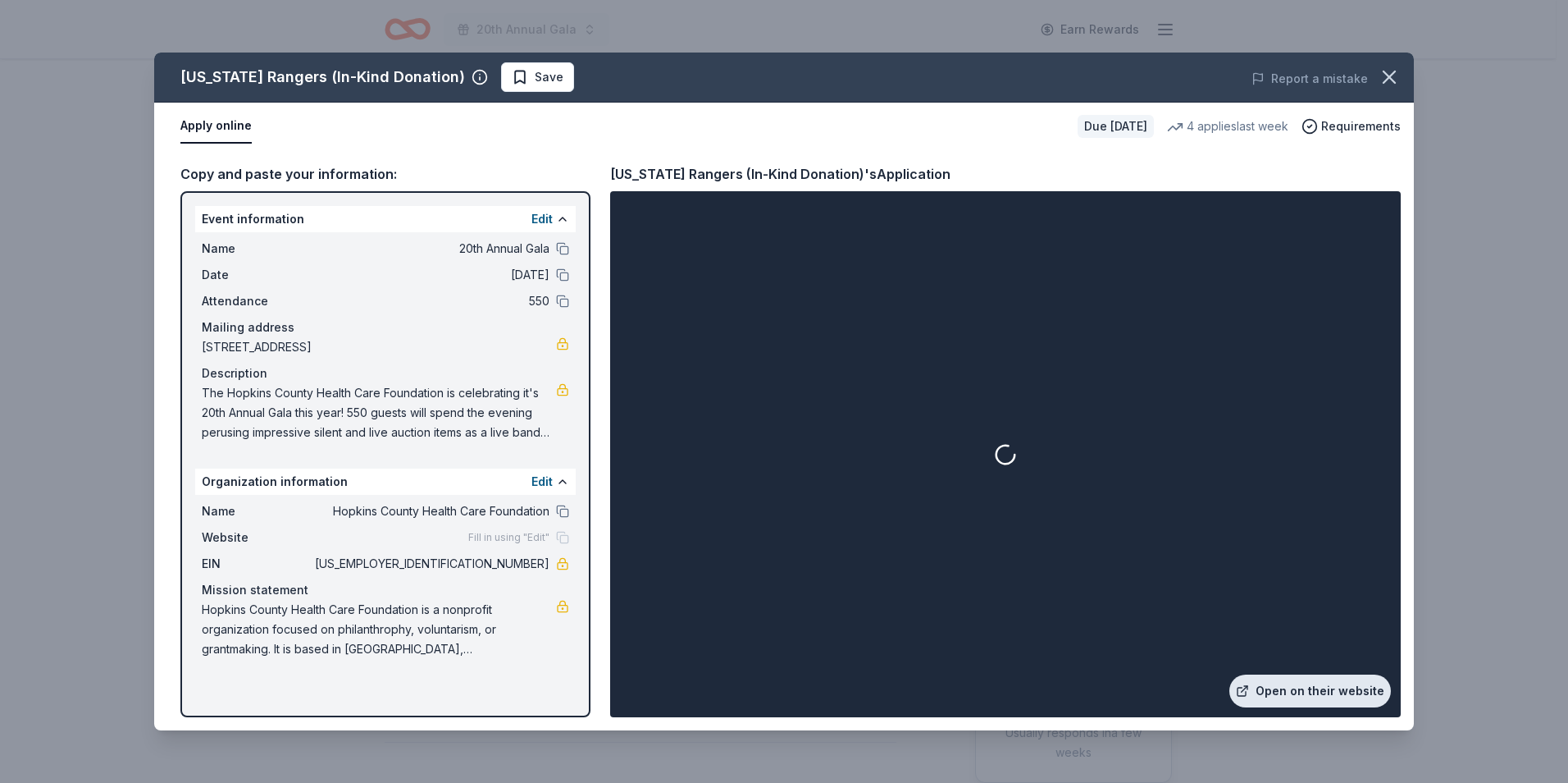
click at [1311, 689] on link "Open on their website" at bounding box center [1310, 691] width 162 height 33
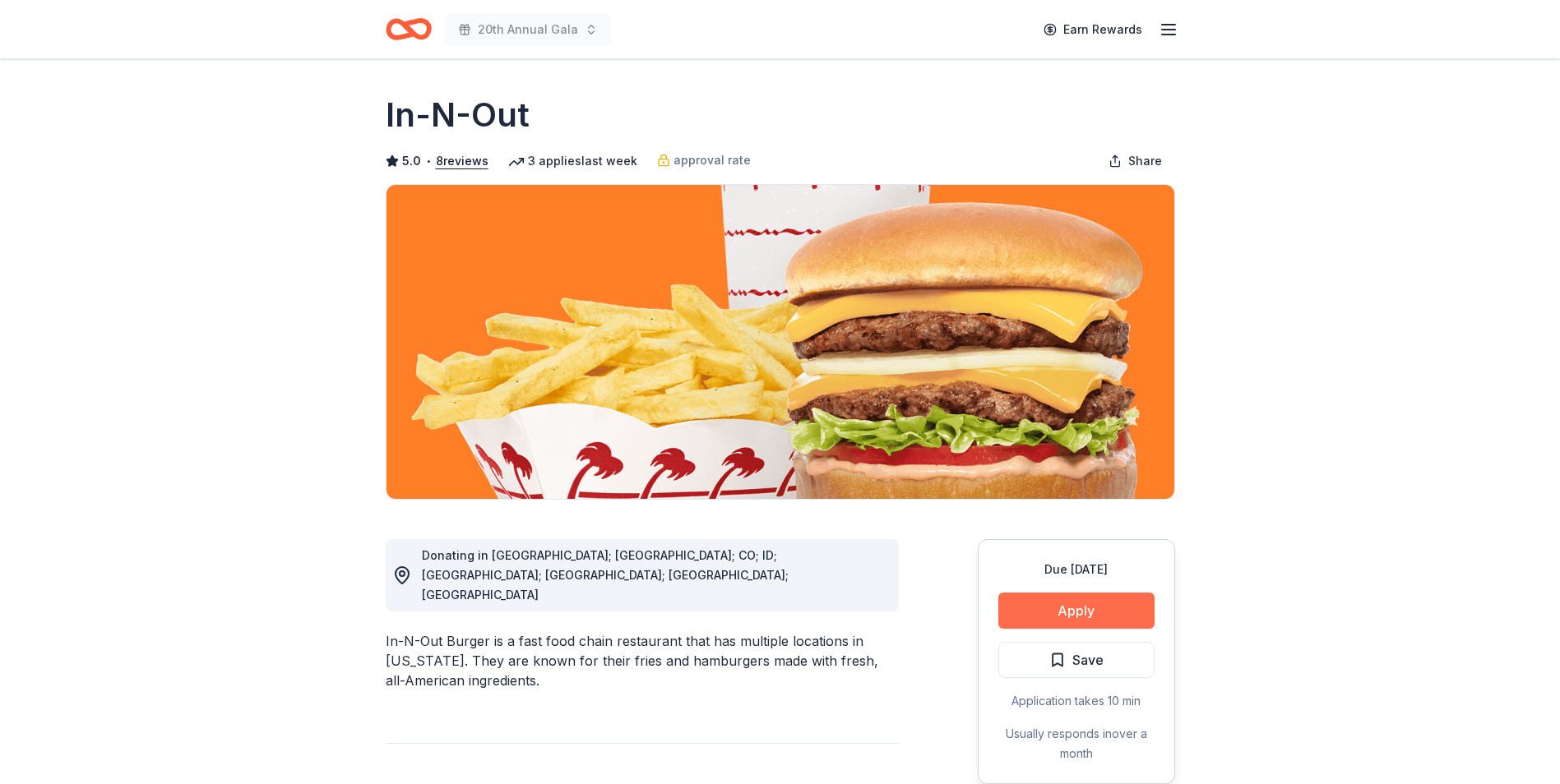
click at [1075, 598] on button "Apply" at bounding box center [1076, 610] width 156 height 36
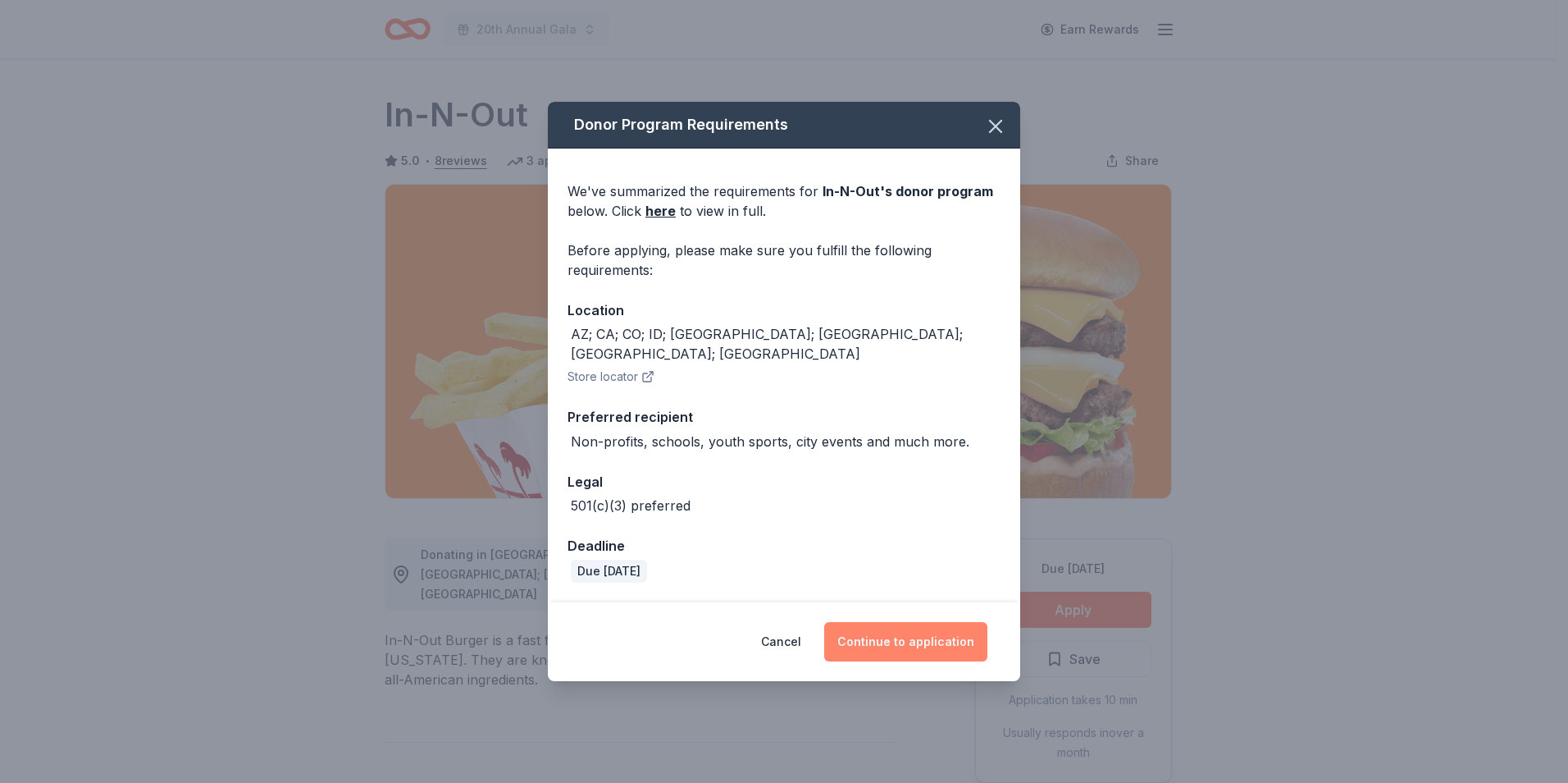
click at [903, 639] on button "Continue to application" at bounding box center [906, 642] width 164 height 40
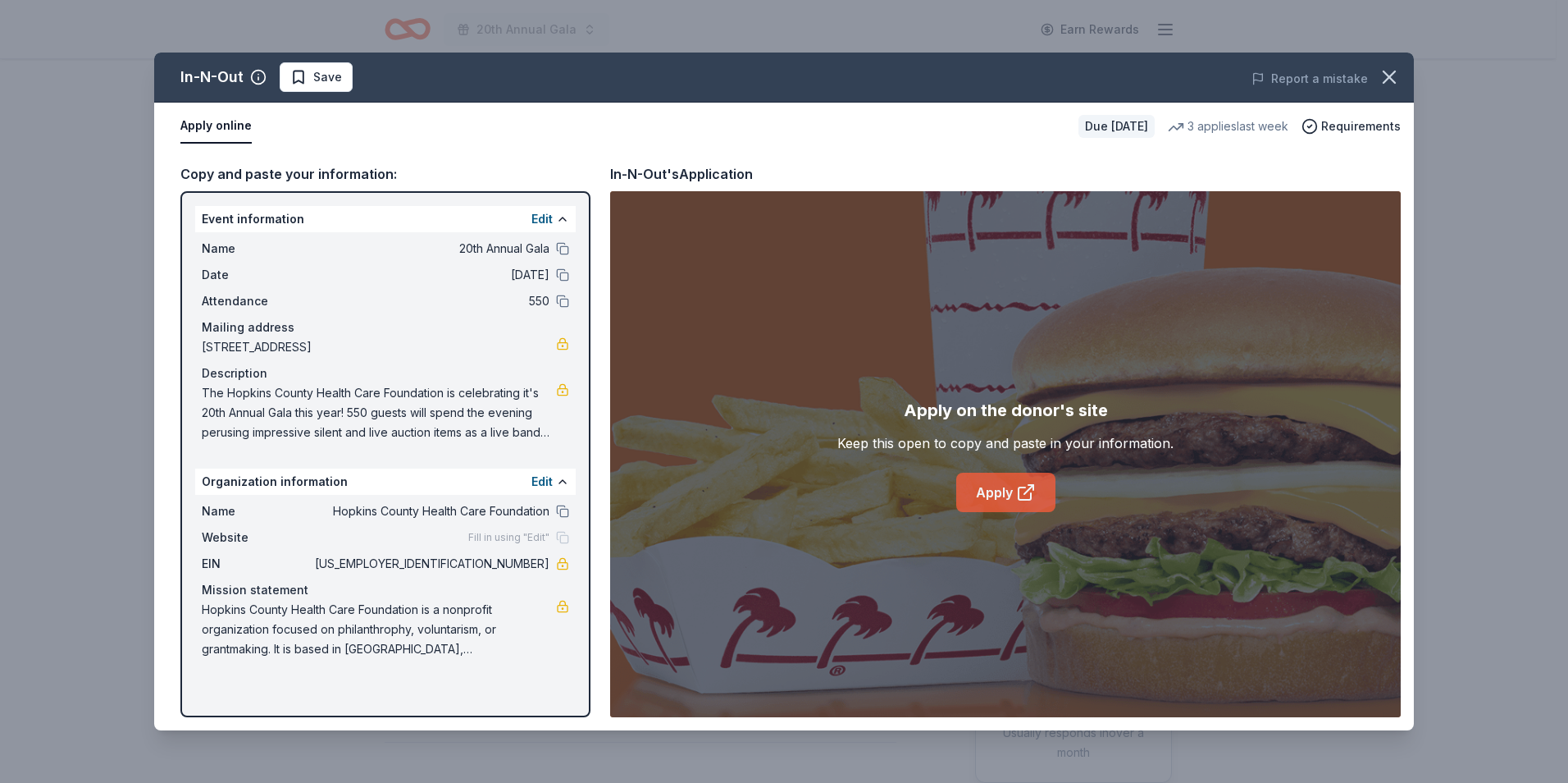
click at [998, 485] on link "Apply" at bounding box center [1006, 492] width 99 height 40
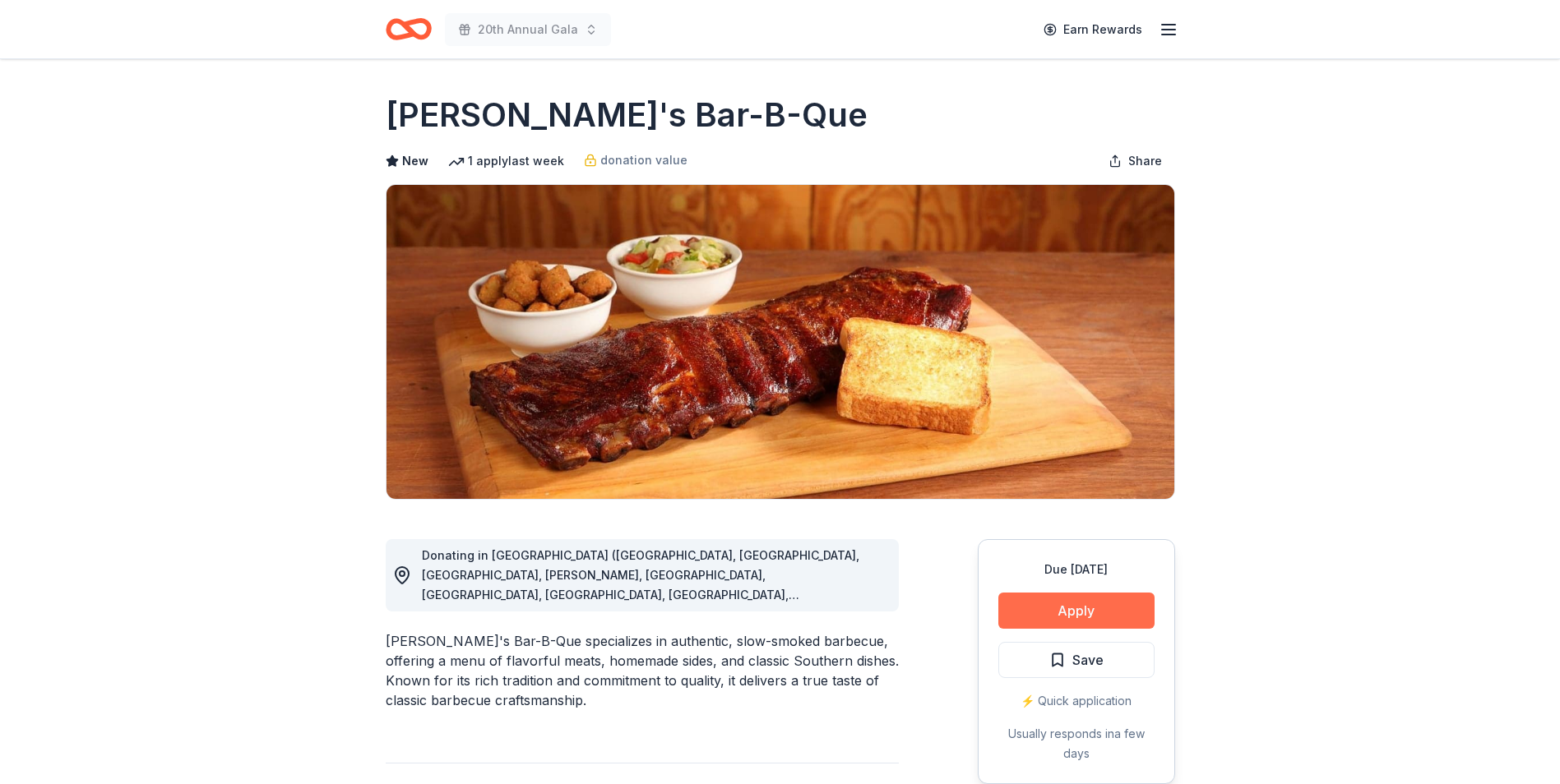
click at [1101, 611] on button "Apply" at bounding box center [1076, 610] width 156 height 36
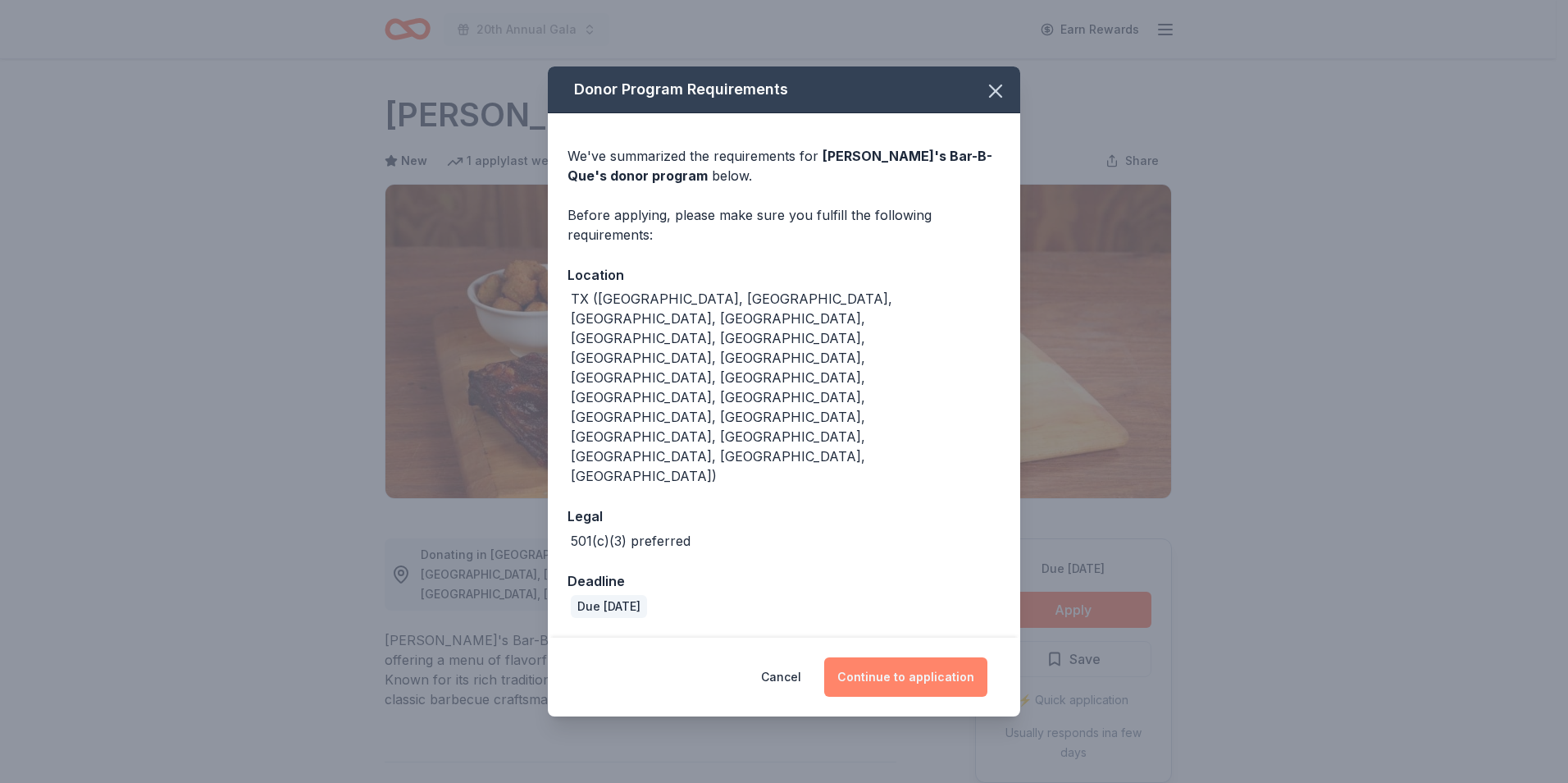
click at [939, 657] on button "Continue to application" at bounding box center [906, 676] width 164 height 40
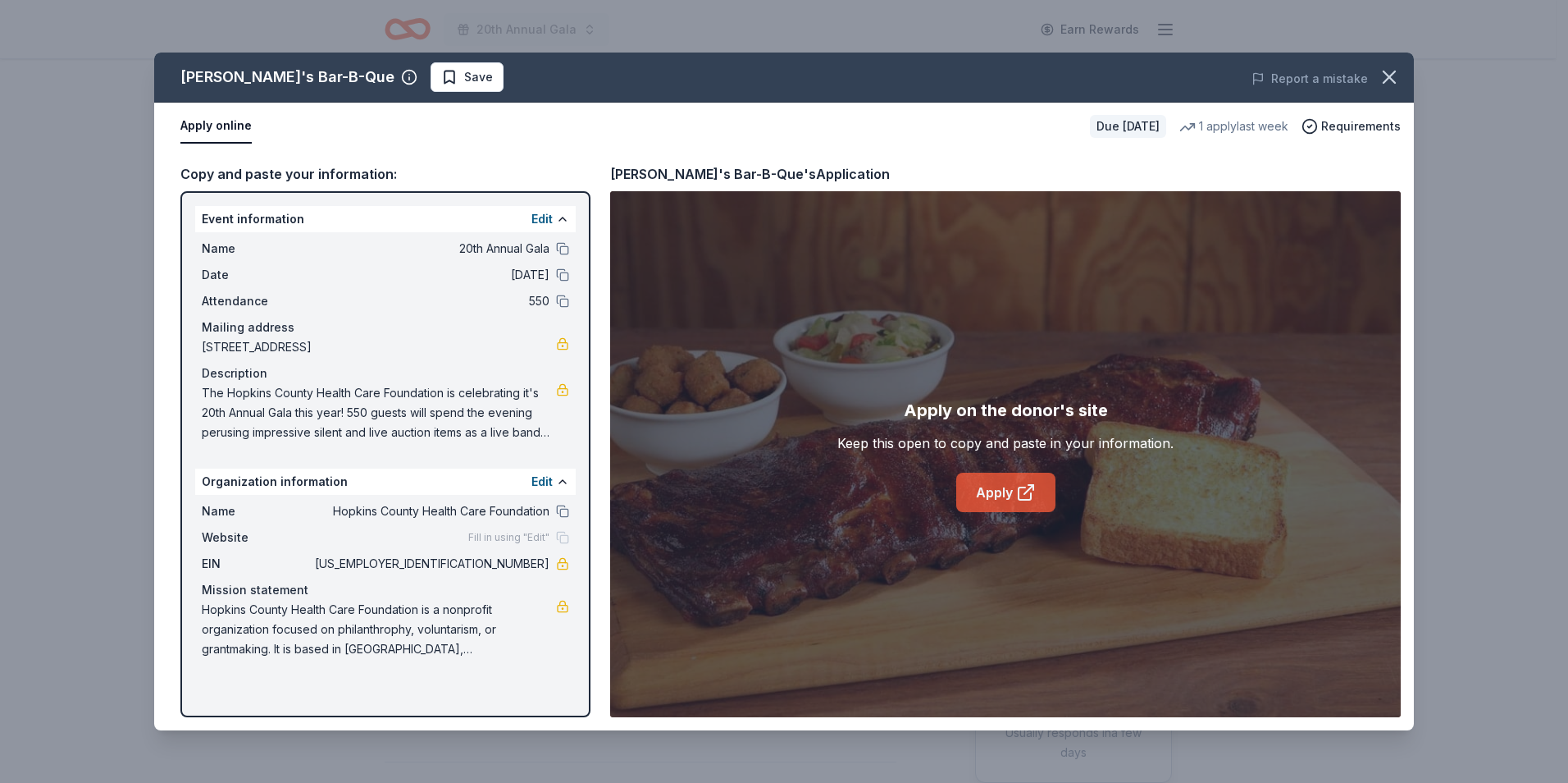
click at [990, 491] on link "Apply" at bounding box center [1006, 492] width 99 height 40
click at [1016, 489] on icon at bounding box center [1026, 492] width 19 height 19
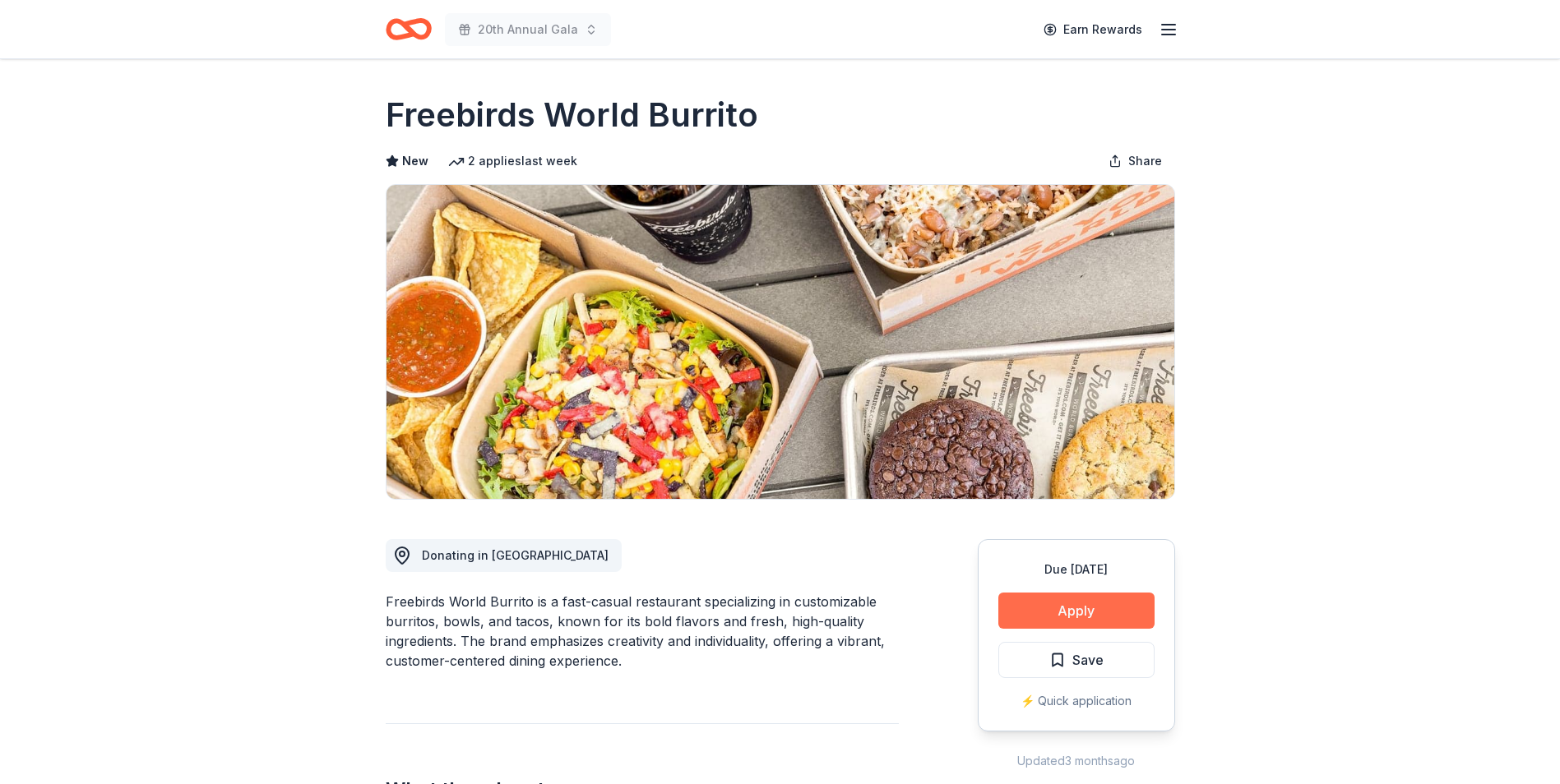
click at [1105, 615] on button "Apply" at bounding box center [1076, 610] width 156 height 36
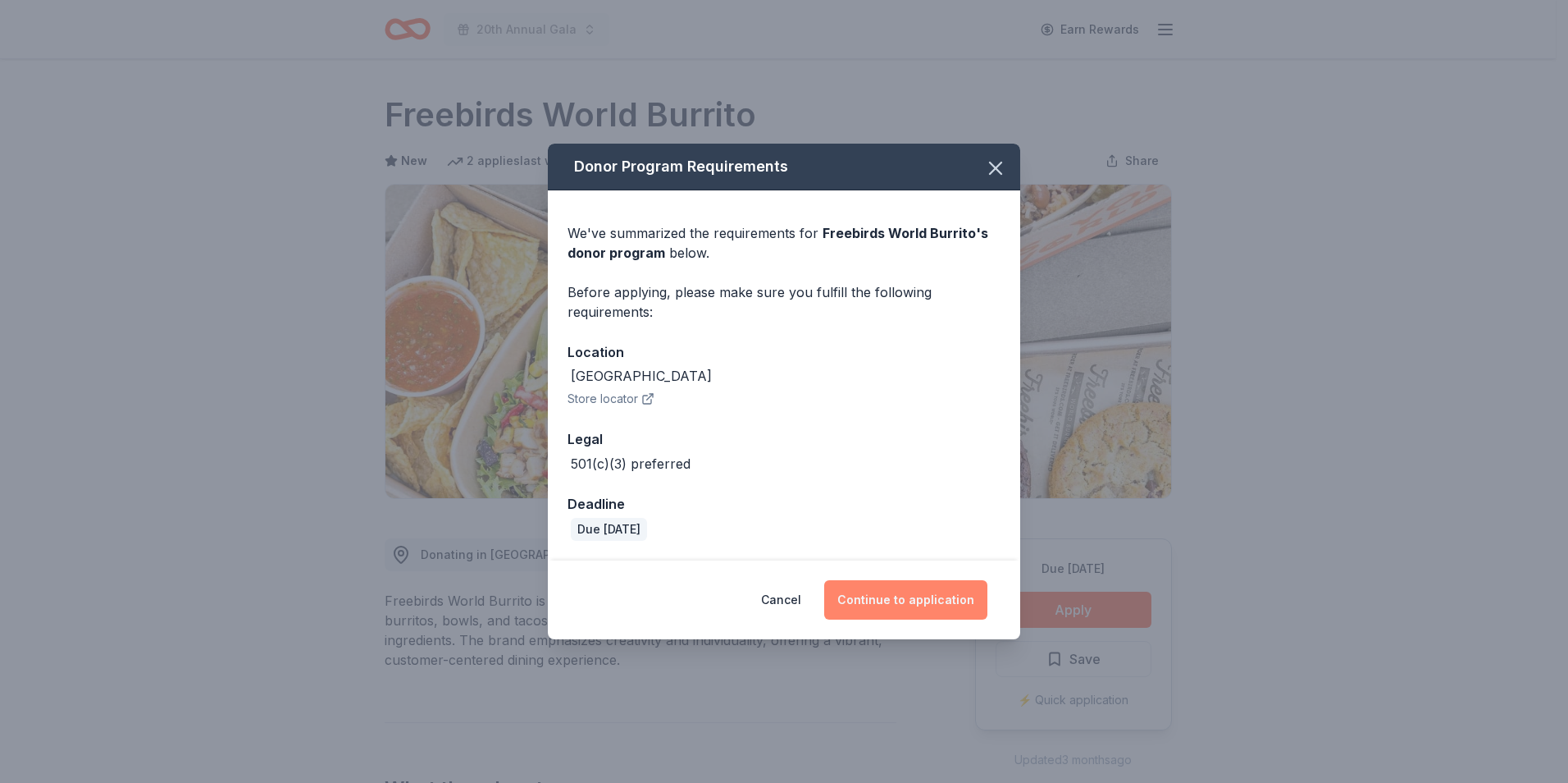
click at [916, 590] on button "Continue to application" at bounding box center [906, 600] width 164 height 40
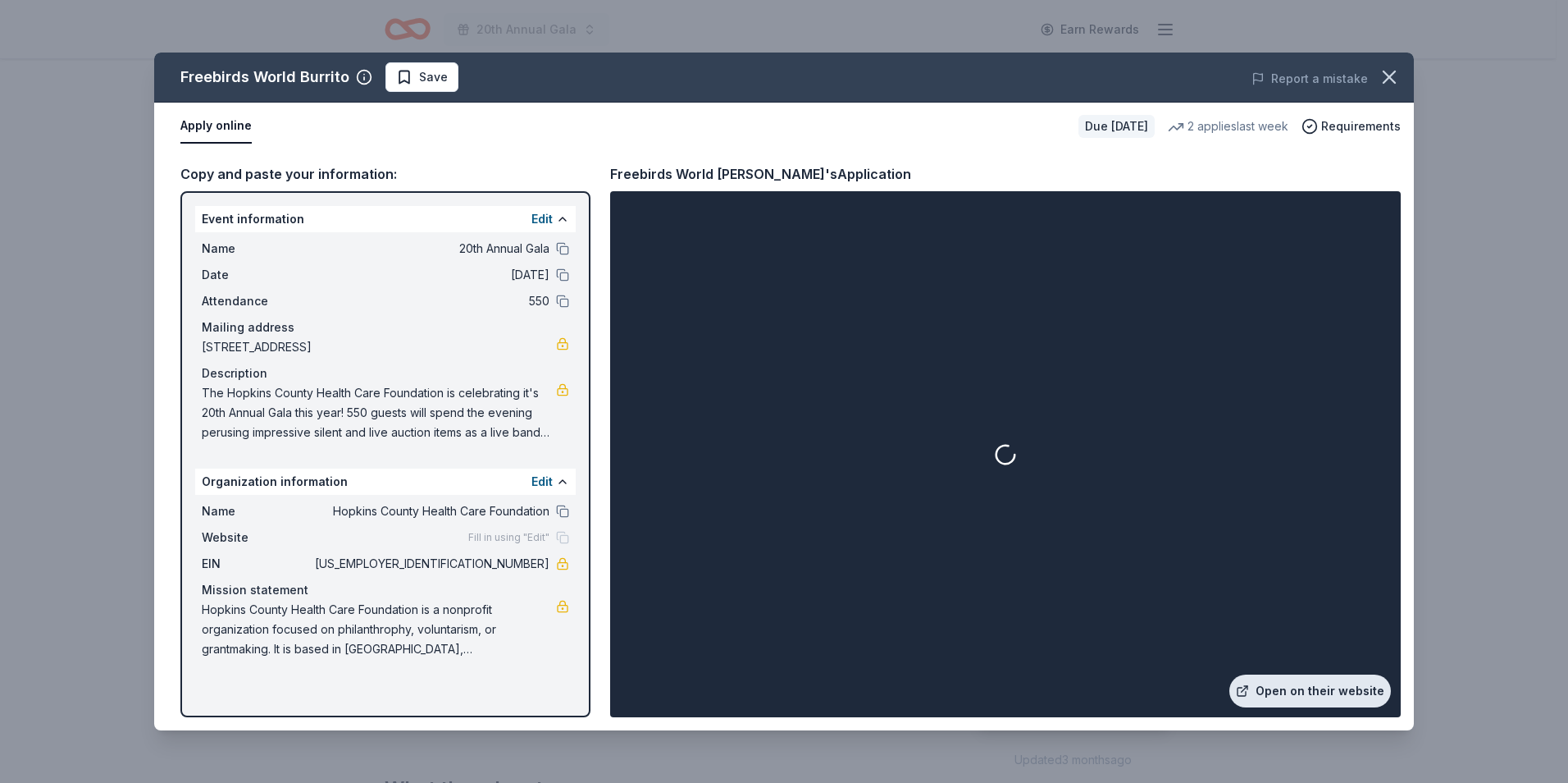
click at [1323, 694] on link "Open on their website" at bounding box center [1310, 691] width 162 height 33
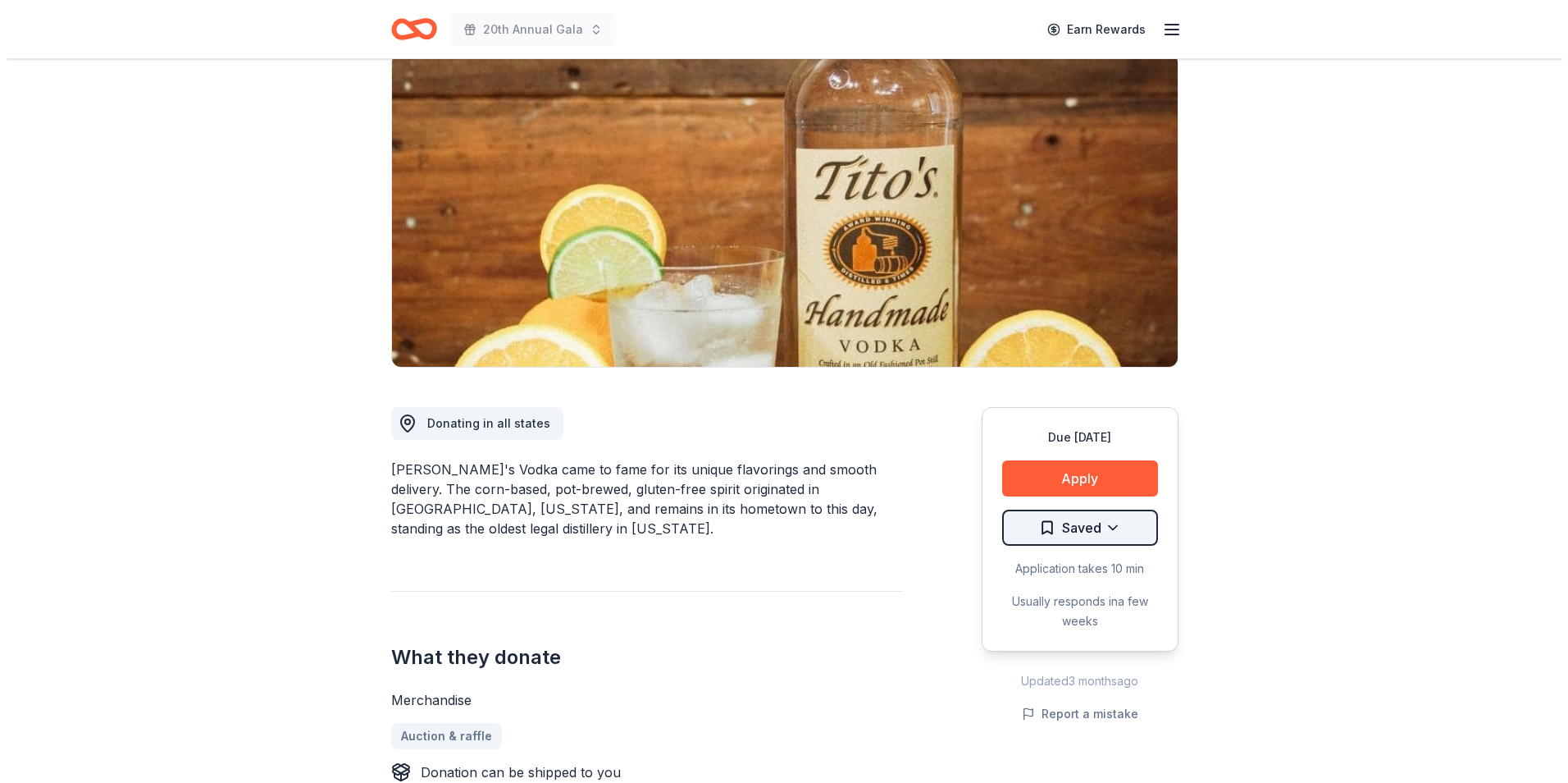
scroll to position [164, 0]
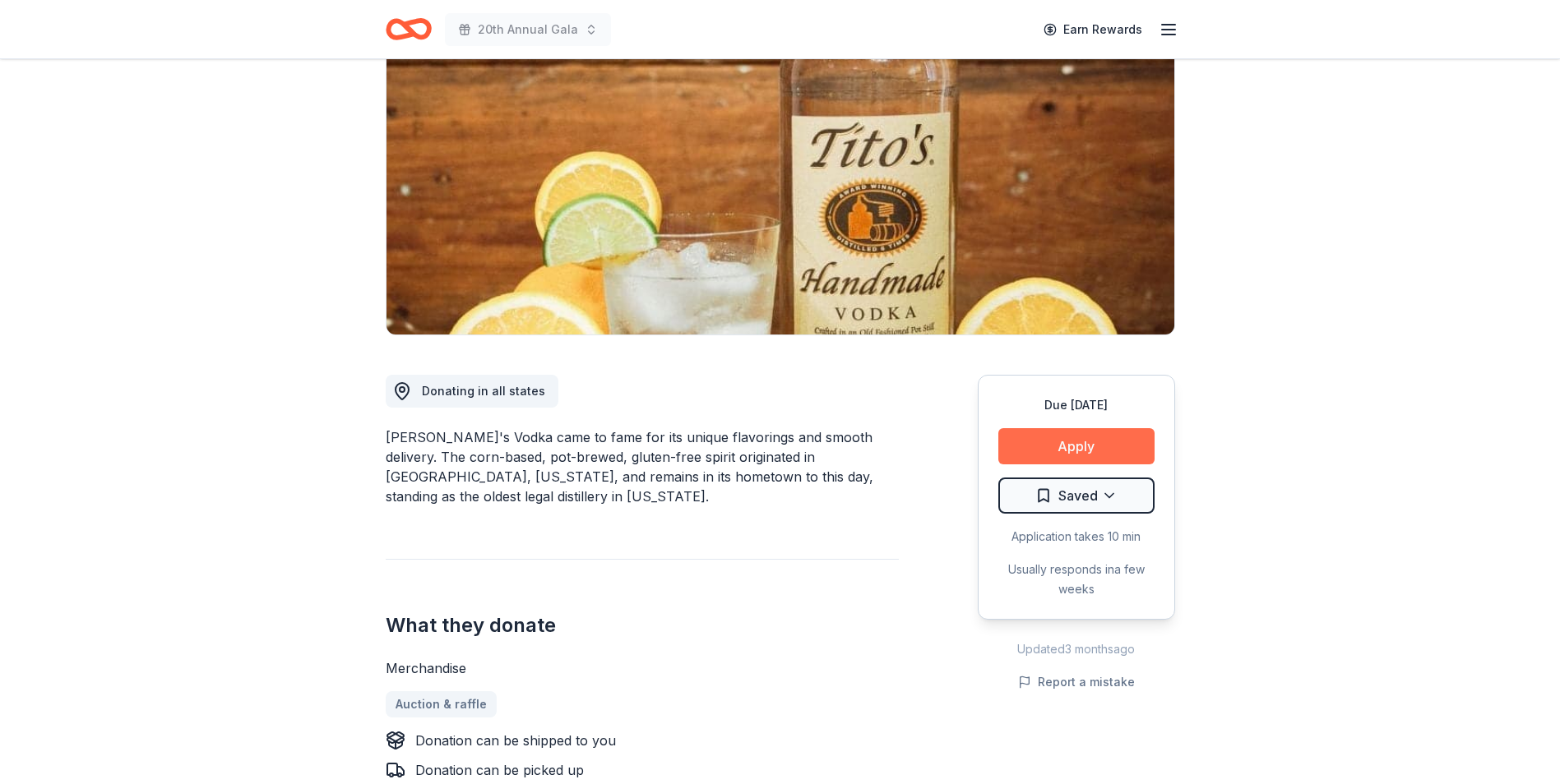
click at [1042, 443] on button "Apply" at bounding box center [1076, 445] width 156 height 36
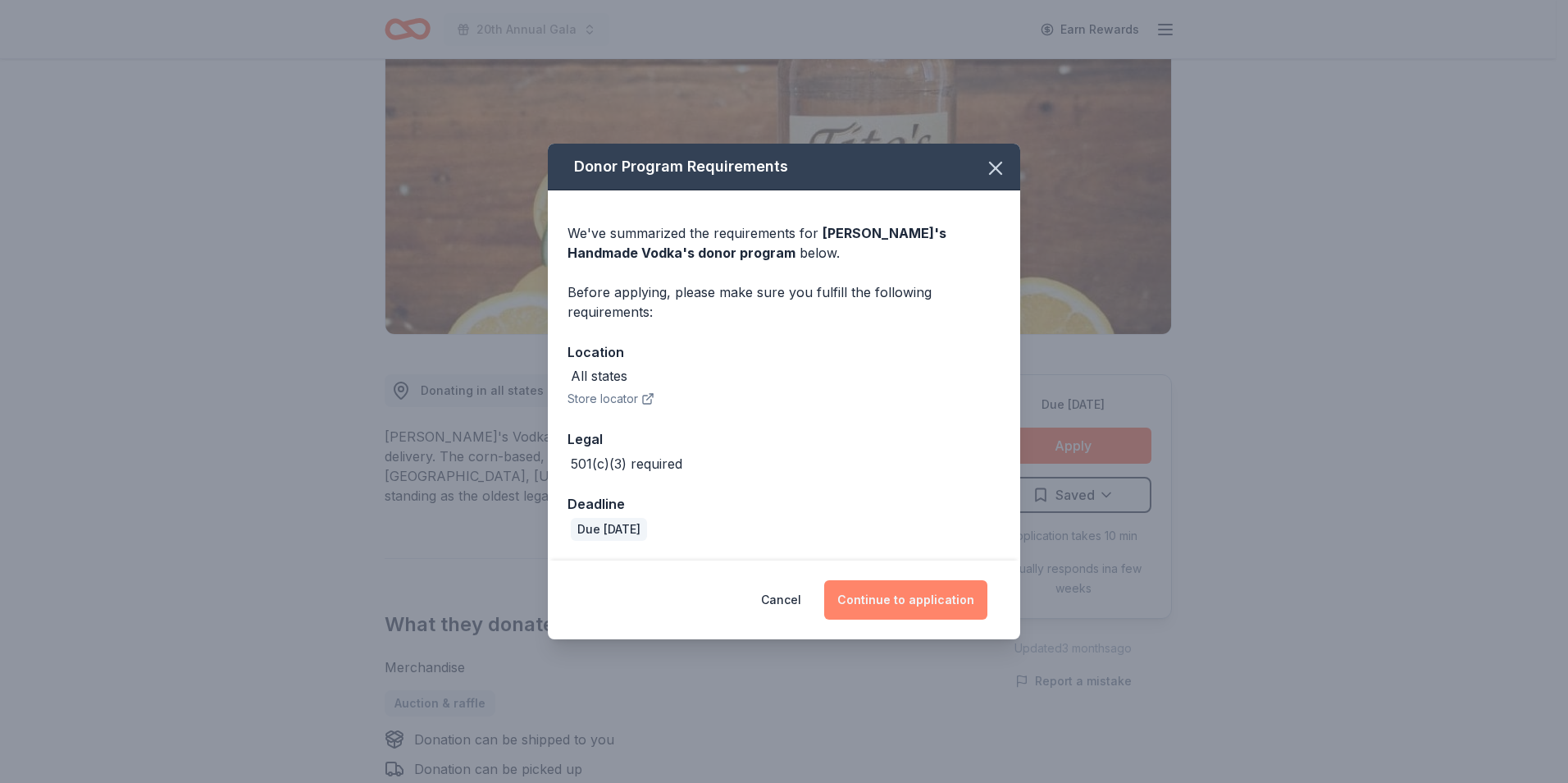
click at [892, 609] on button "Continue to application" at bounding box center [906, 600] width 164 height 40
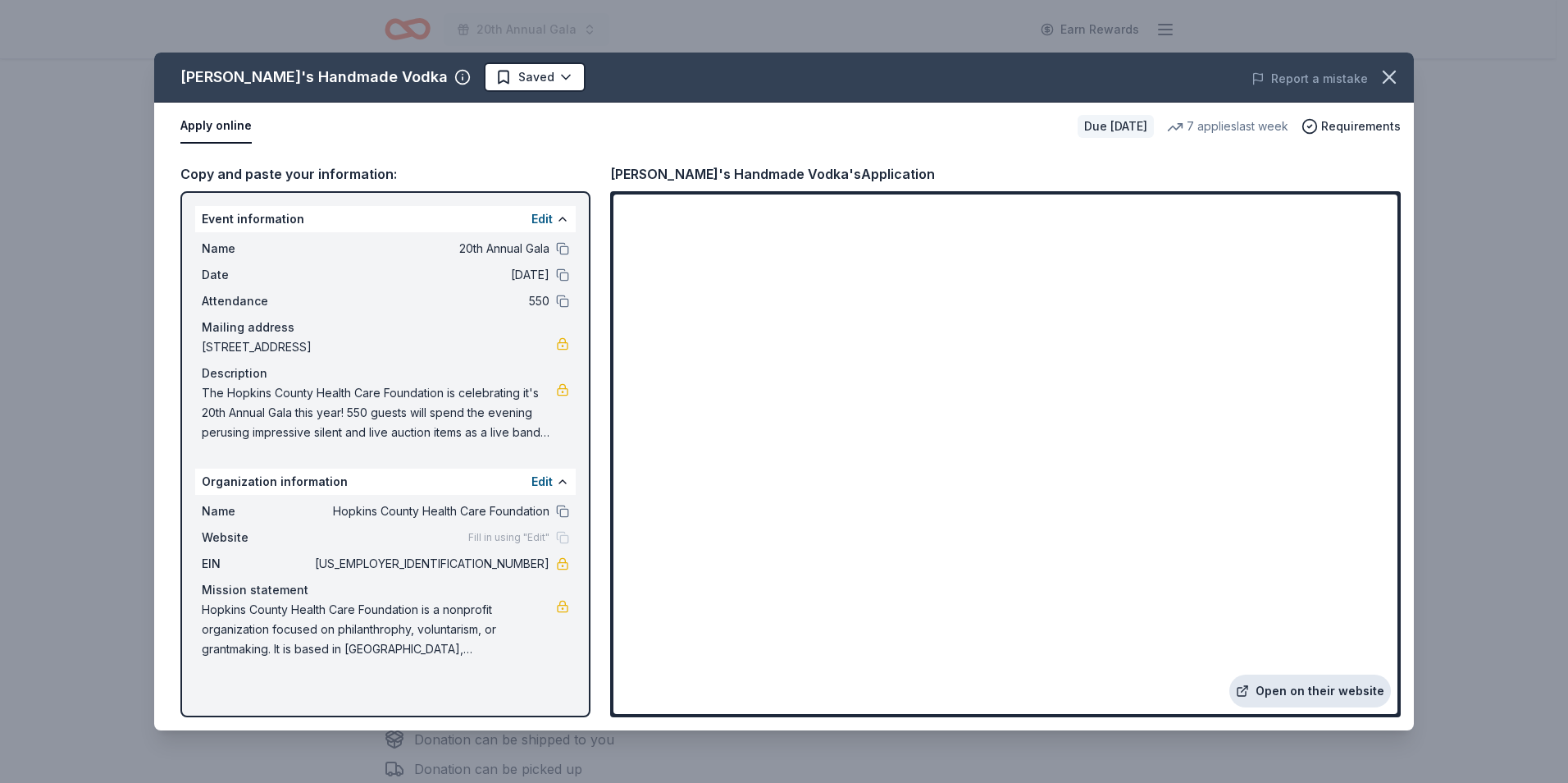
click at [1315, 697] on link "Open on their website" at bounding box center [1310, 691] width 162 height 33
